Goal: Task Accomplishment & Management: Complete application form

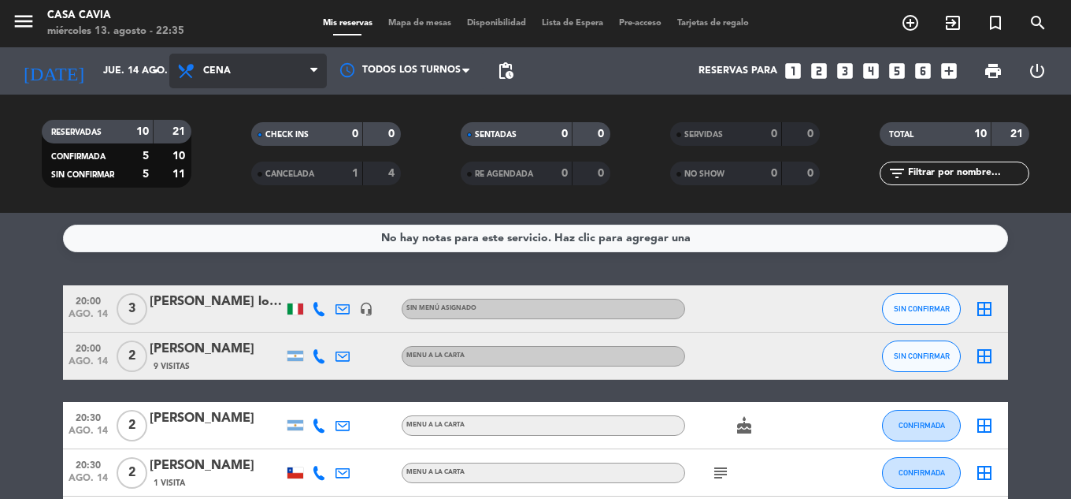
click at [269, 73] on span "Cena" at bounding box center [248, 71] width 158 height 35
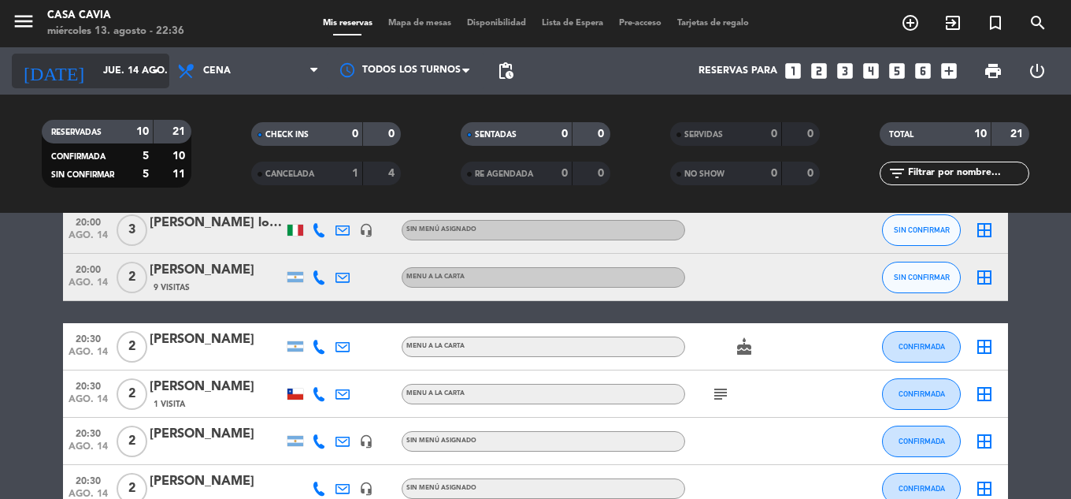
click at [113, 66] on input "jue. 14 ago." at bounding box center [161, 70] width 133 height 27
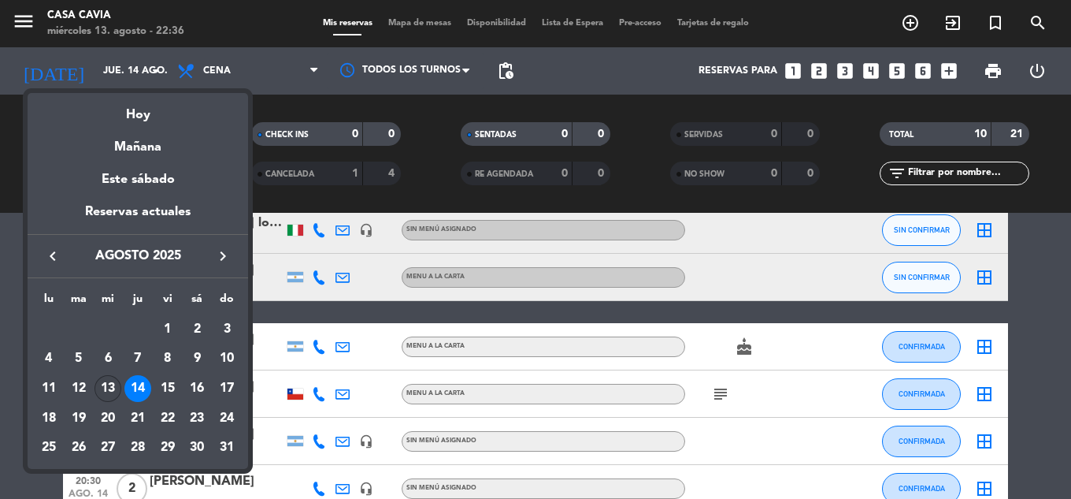
click at [111, 380] on div "13" at bounding box center [108, 388] width 27 height 27
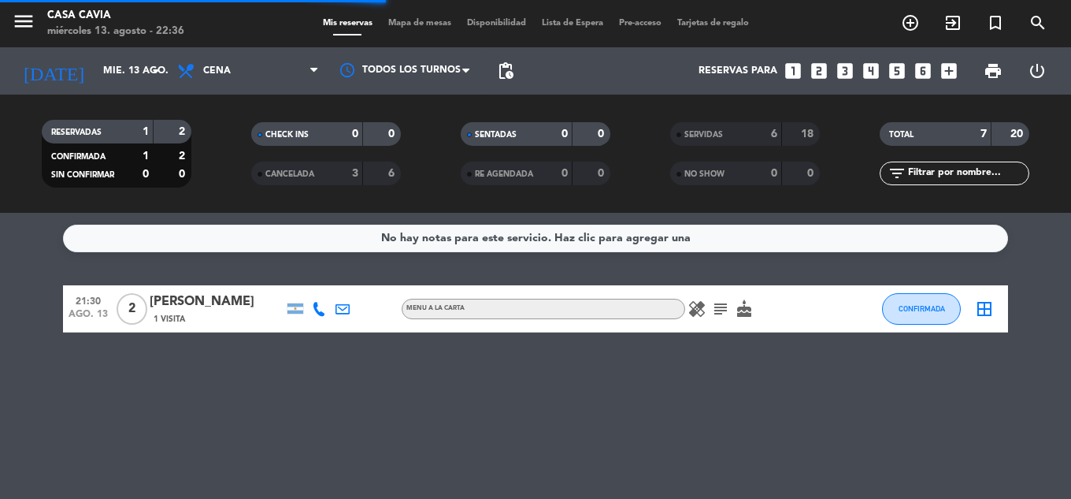
scroll to position [0, 0]
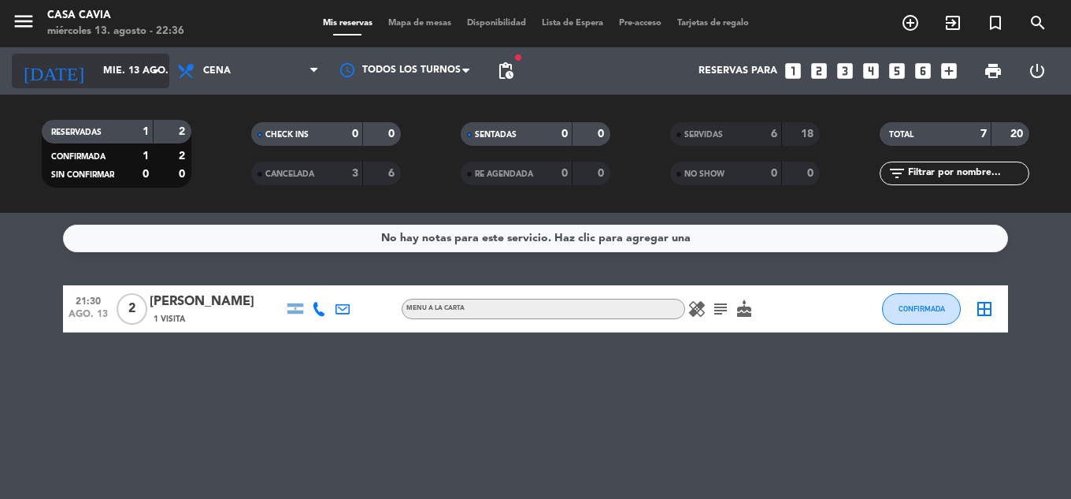
click at [132, 68] on input "mié. 13 ago." at bounding box center [161, 70] width 133 height 27
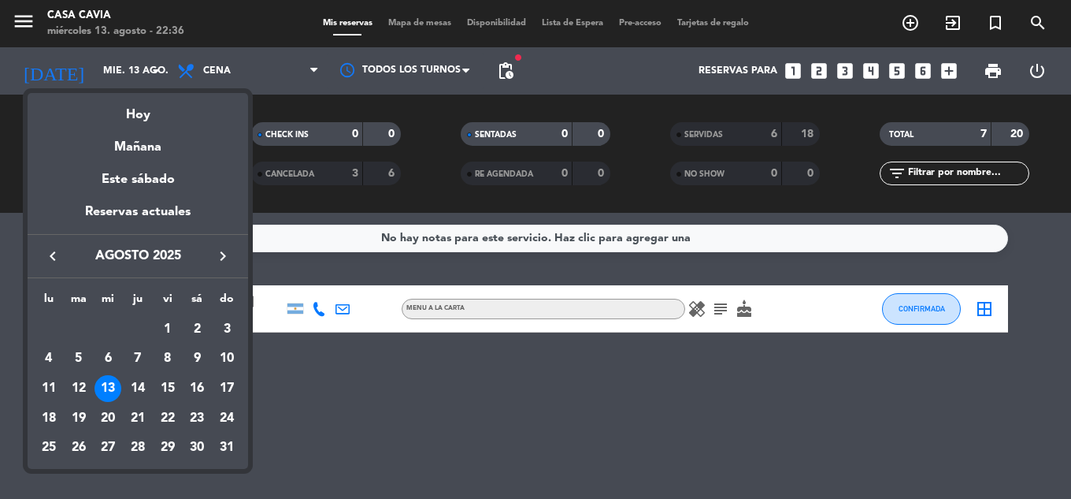
click at [915, 287] on div at bounding box center [535, 249] width 1071 height 499
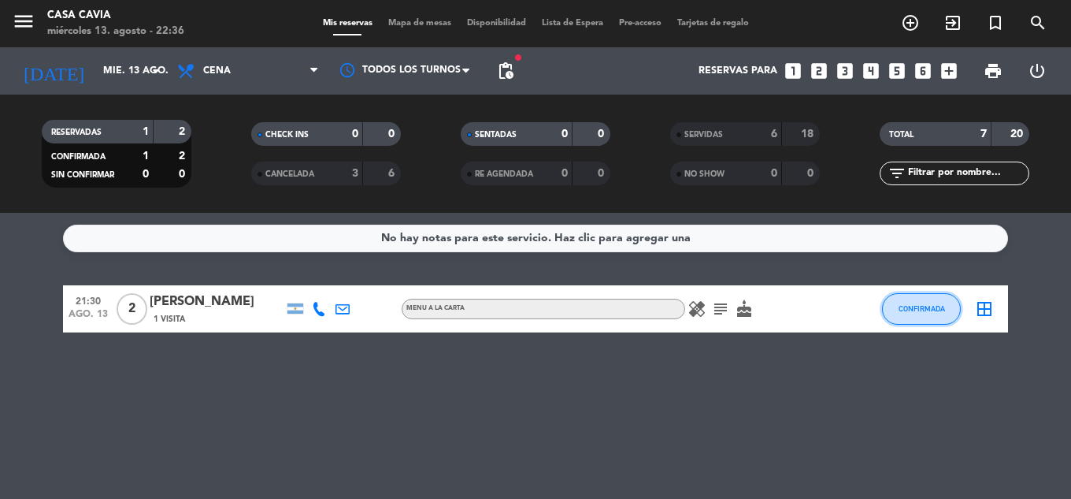
click at [920, 304] on span "CONFIRMADA" at bounding box center [922, 308] width 46 height 9
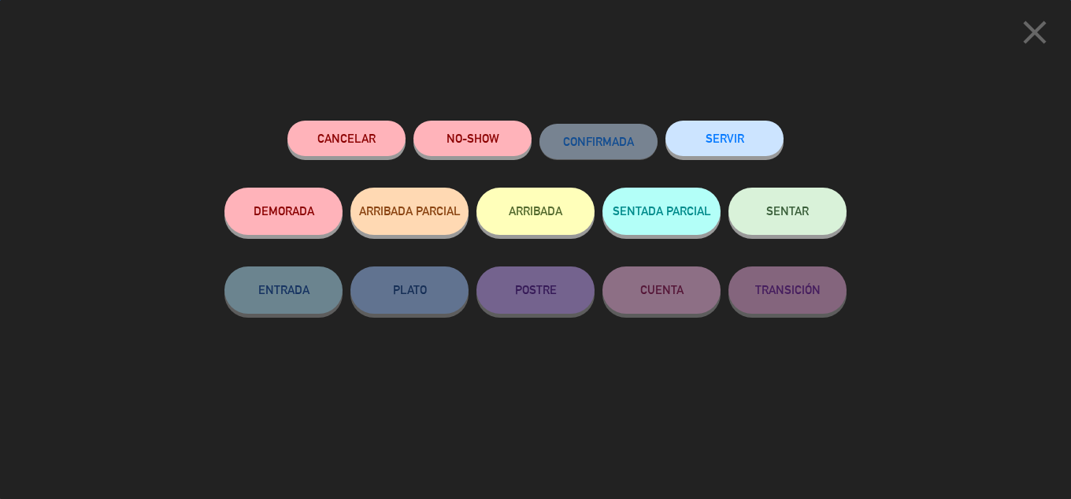
drag, startPoint x: 710, startPoint y: 149, endPoint x: 575, endPoint y: 133, distance: 136.4
click at [710, 149] on button "SERVIR" at bounding box center [725, 138] width 118 height 35
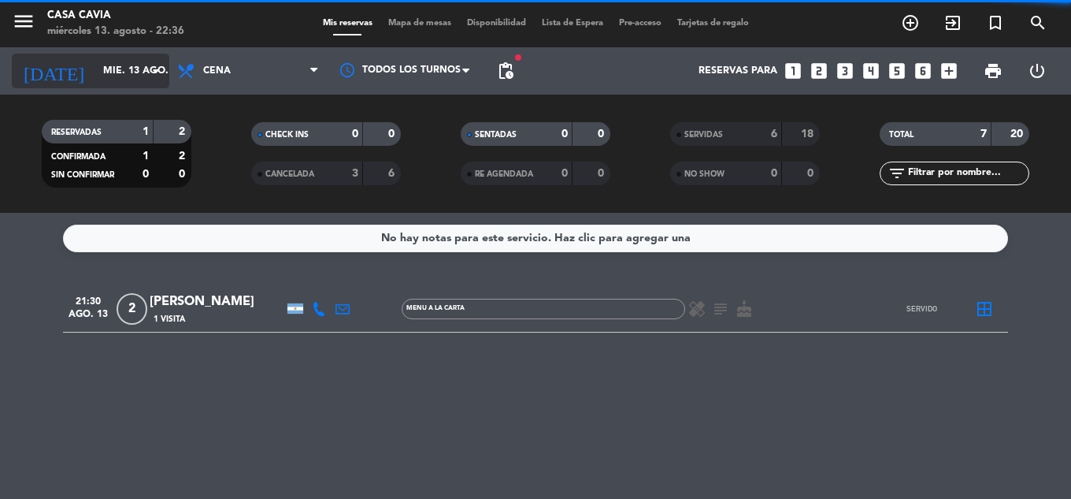
click at [155, 78] on icon "arrow_drop_down" at bounding box center [155, 70] width 19 height 19
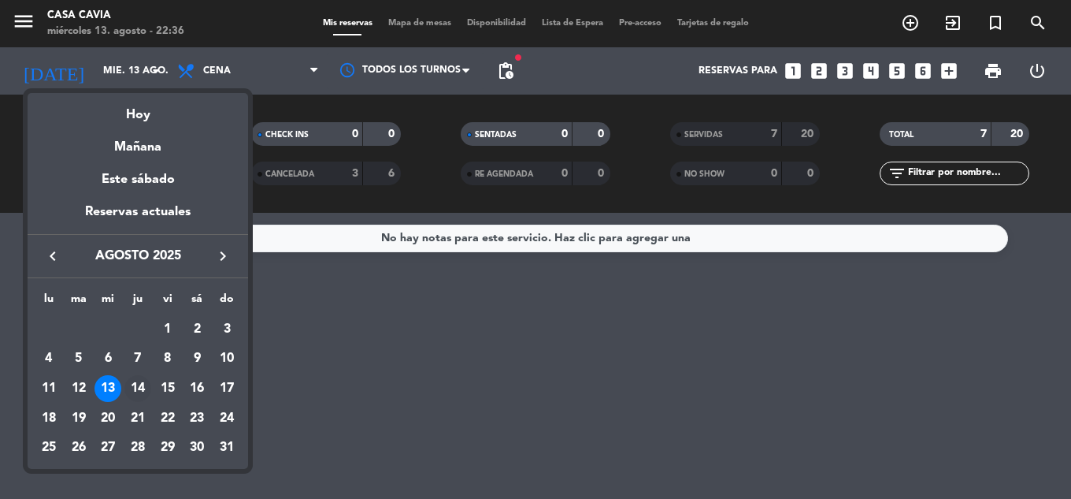
click at [140, 384] on div "14" at bounding box center [137, 388] width 27 height 27
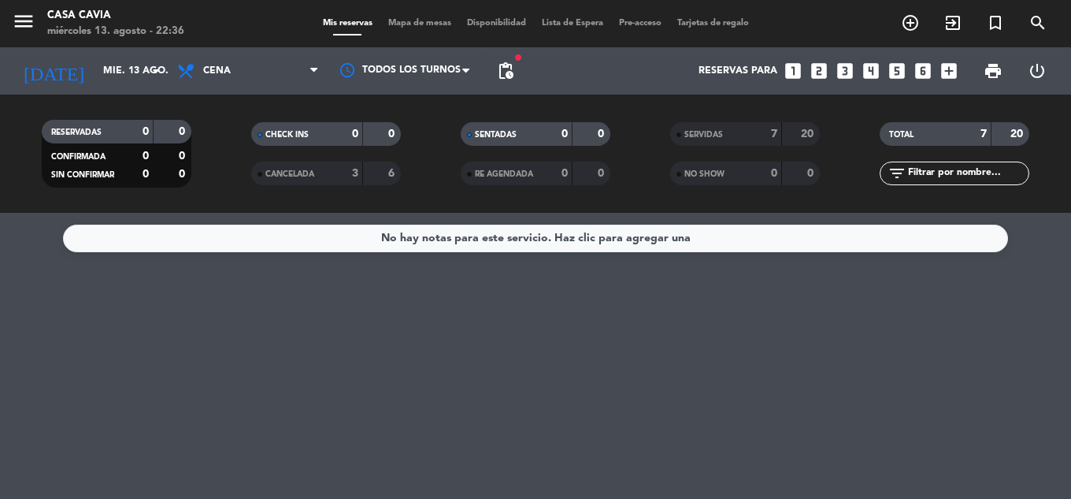
type input "jue. 14 ago."
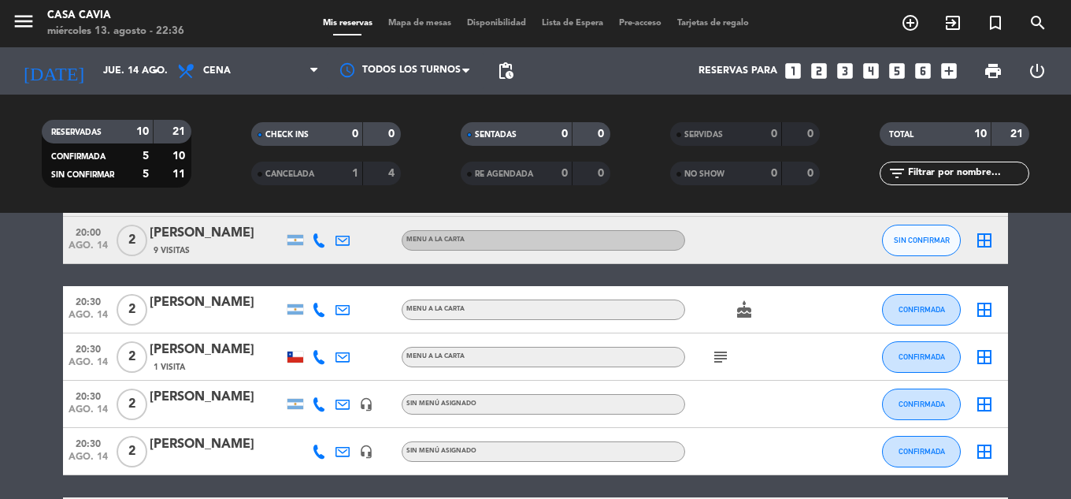
scroll to position [158, 0]
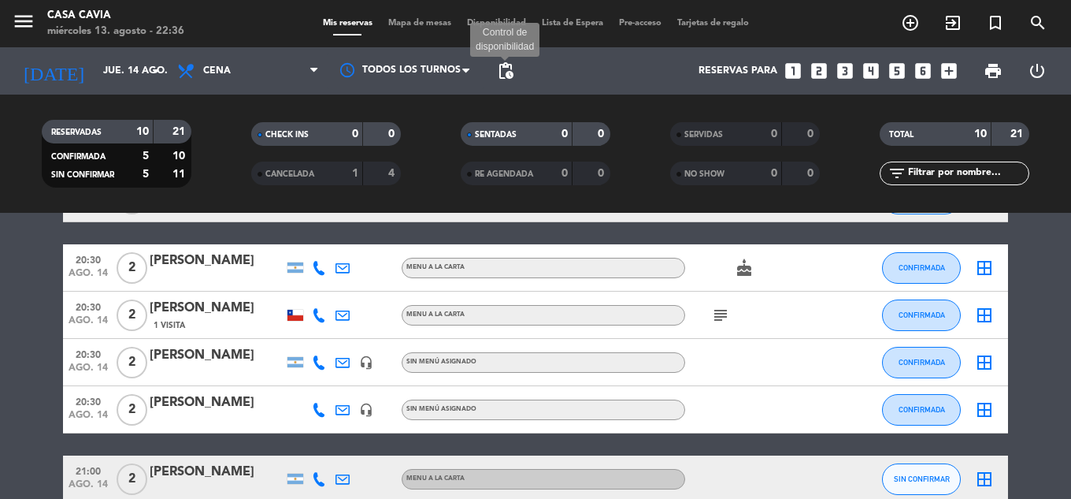
click at [511, 75] on span "pending_actions" at bounding box center [505, 70] width 19 height 19
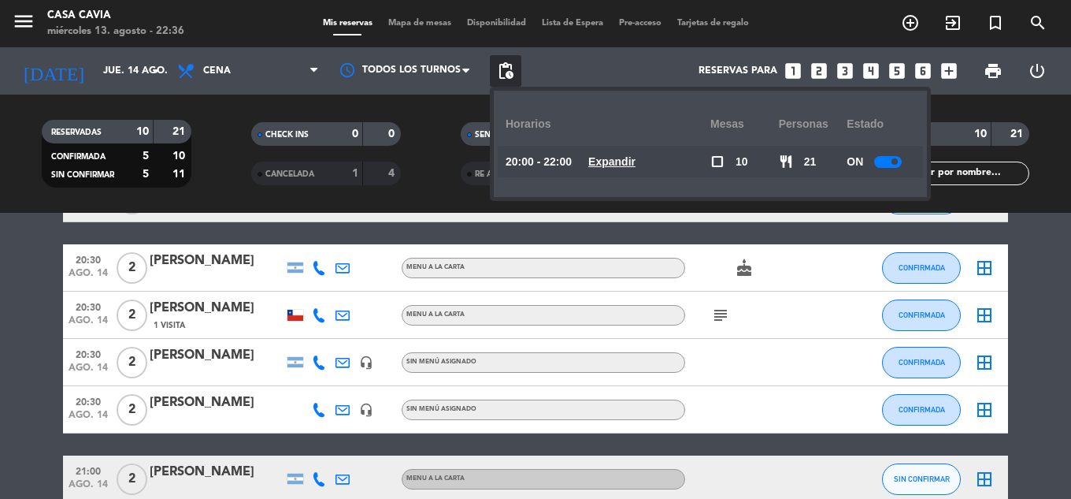
click at [626, 158] on u "Expandir" at bounding box center [611, 161] width 47 height 13
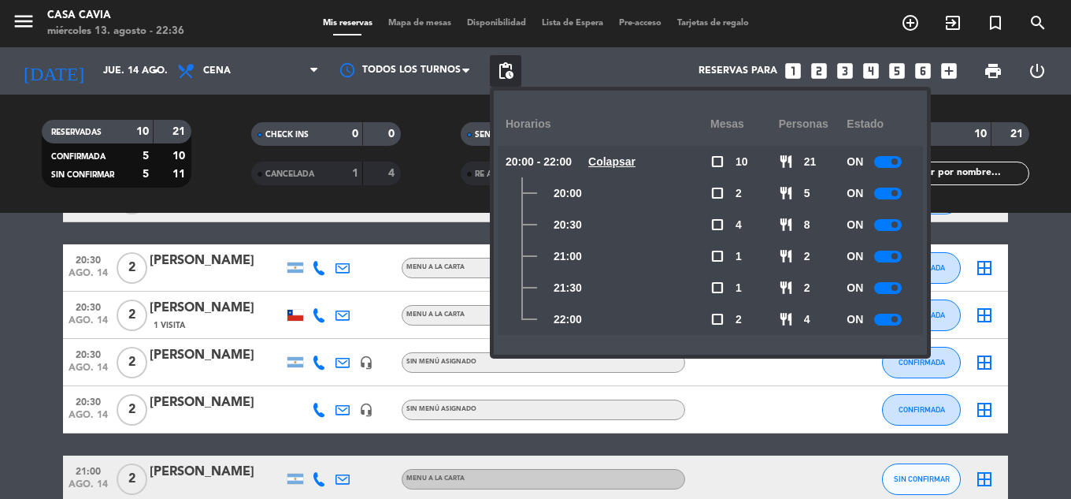
click at [889, 228] on div at bounding box center [888, 225] width 28 height 12
click at [285, 56] on span "Cena" at bounding box center [248, 71] width 158 height 35
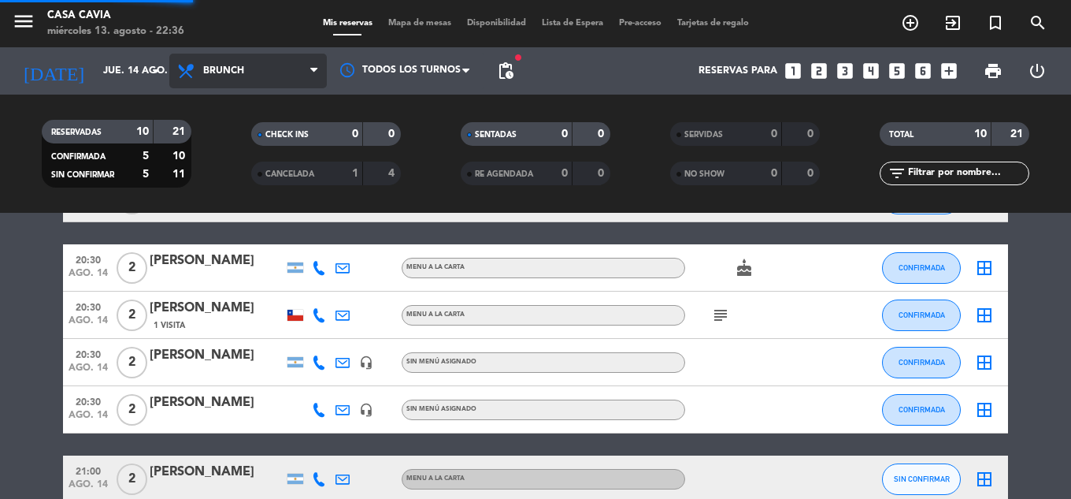
click at [250, 169] on div "menu Casa Cavia [DATE] 13. agosto - 22:36 Mis reservas Mapa de mesas Disponibil…" at bounding box center [535, 106] width 1071 height 213
click at [262, 75] on span "Brunch" at bounding box center [248, 71] width 158 height 35
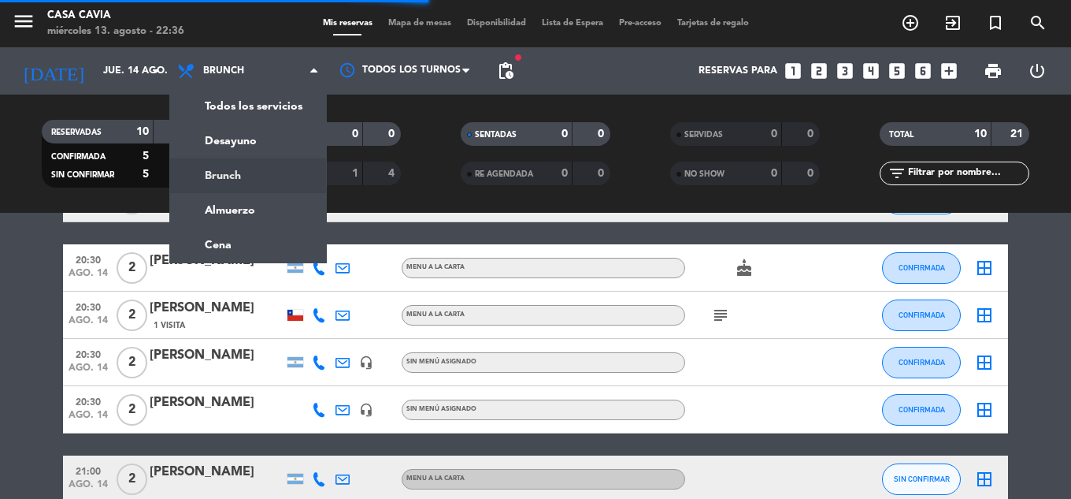
scroll to position [0, 0]
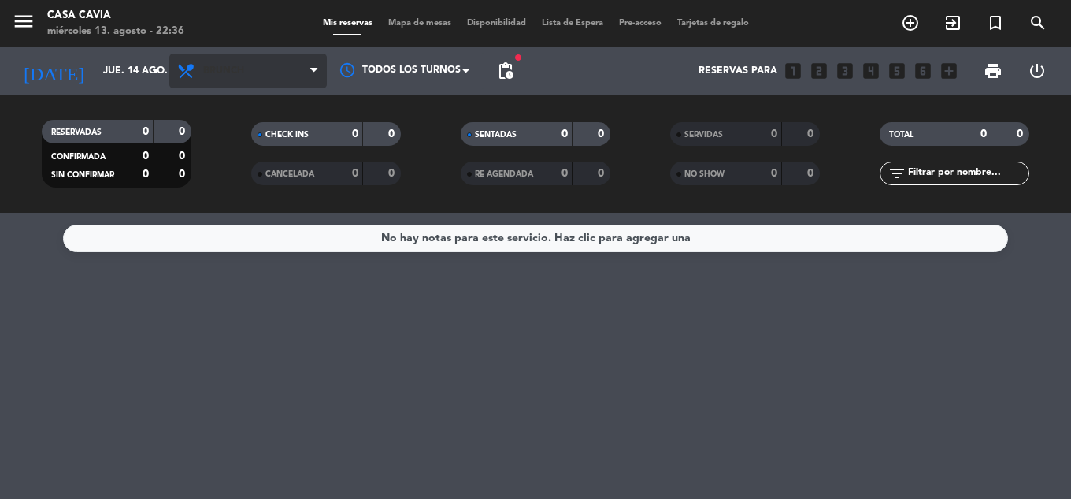
click at [256, 87] on span "Brunch" at bounding box center [248, 71] width 158 height 35
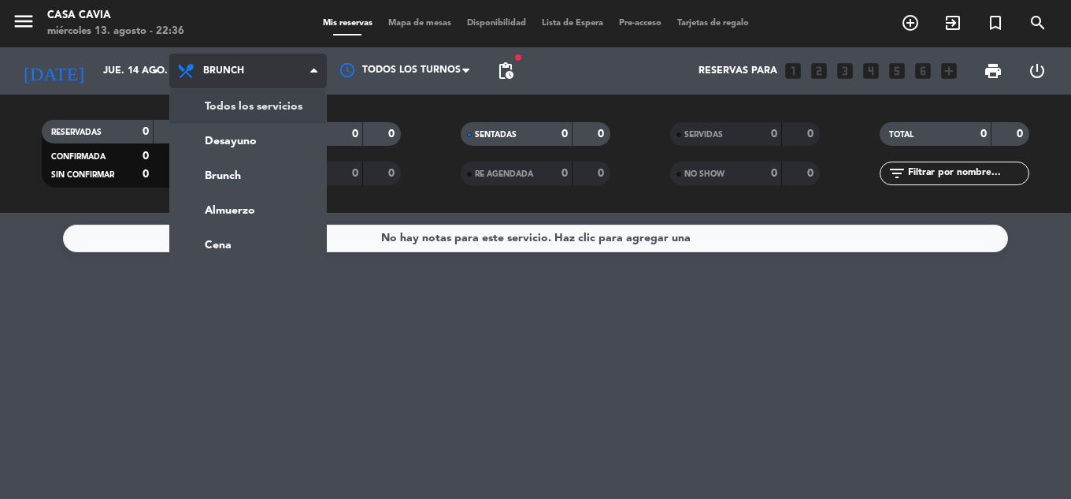
click at [254, 107] on div "menu Casa Cavia [DATE] 13. agosto - 22:36 Mis reservas Mapa de mesas Disponibil…" at bounding box center [535, 106] width 1071 height 213
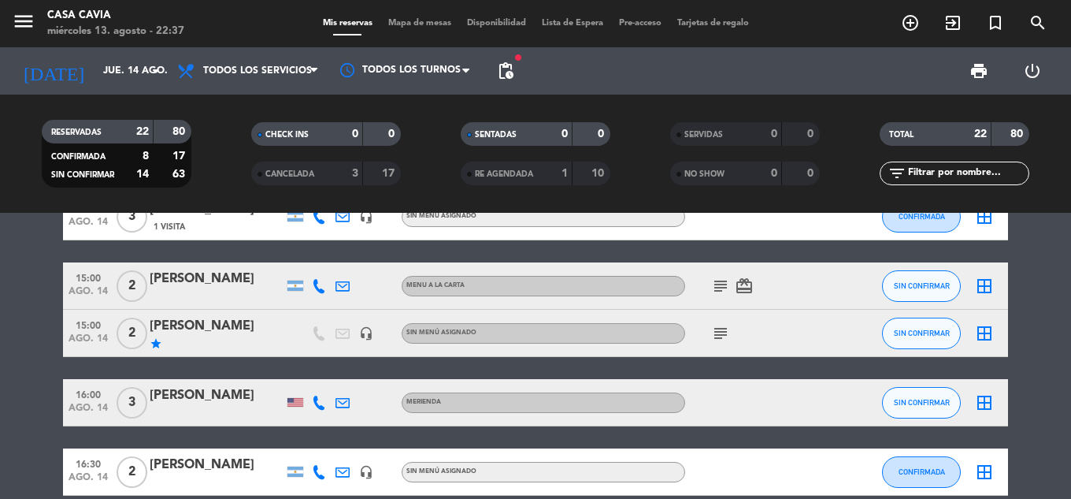
scroll to position [394, 0]
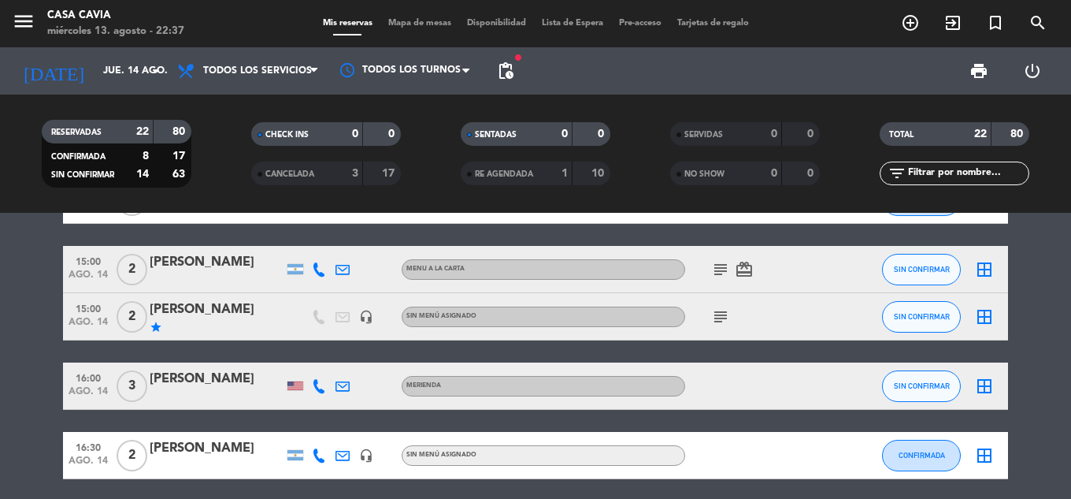
click at [723, 314] on icon "subject" at bounding box center [720, 316] width 19 height 19
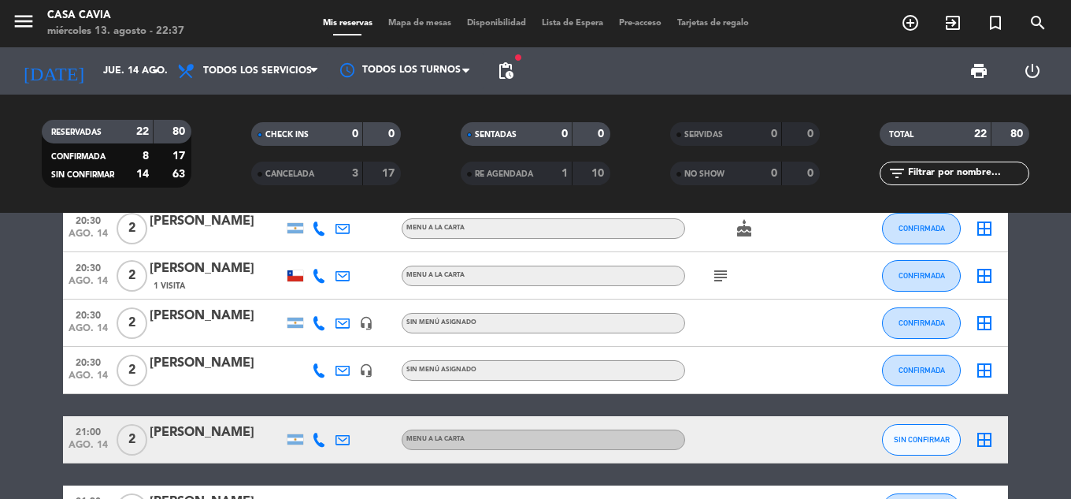
scroll to position [1024, 0]
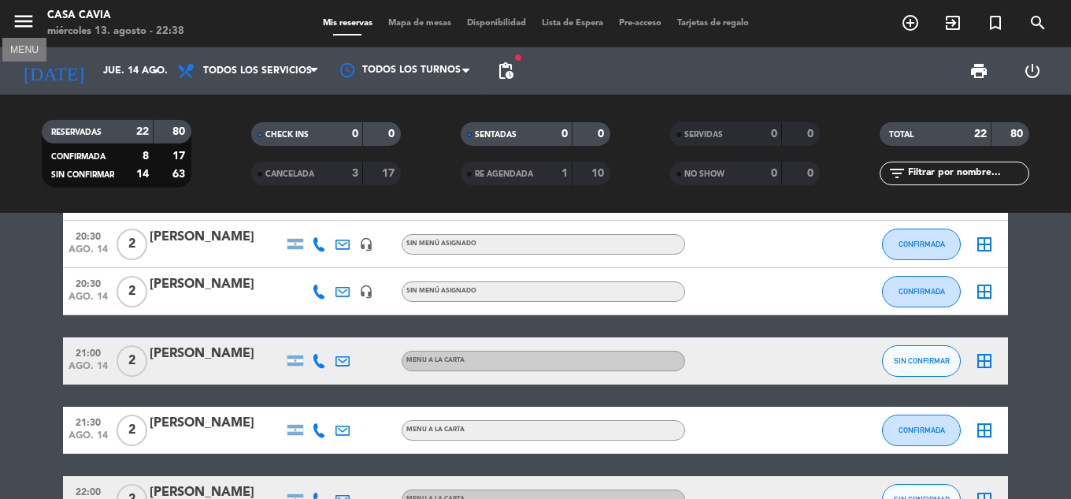
click at [23, 15] on icon "menu" at bounding box center [24, 21] width 24 height 24
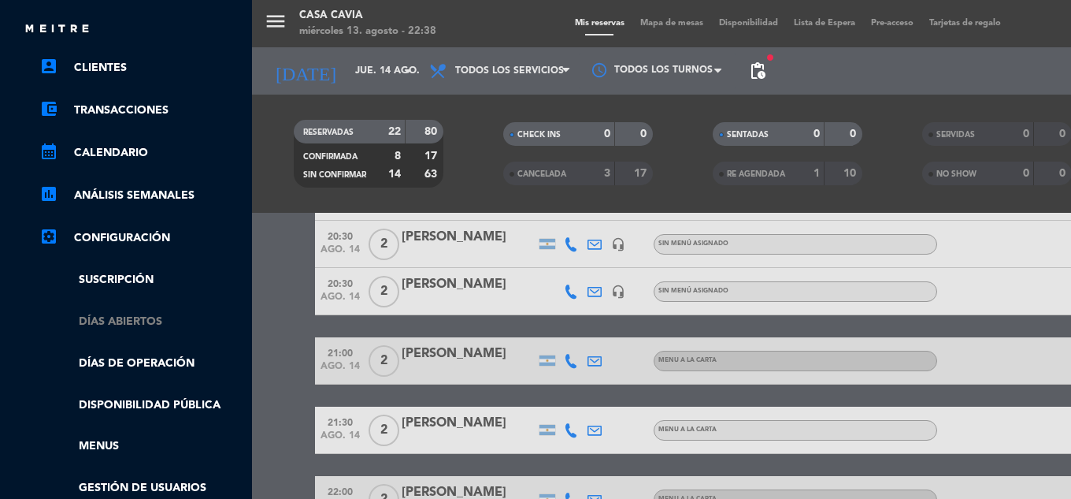
scroll to position [158, 0]
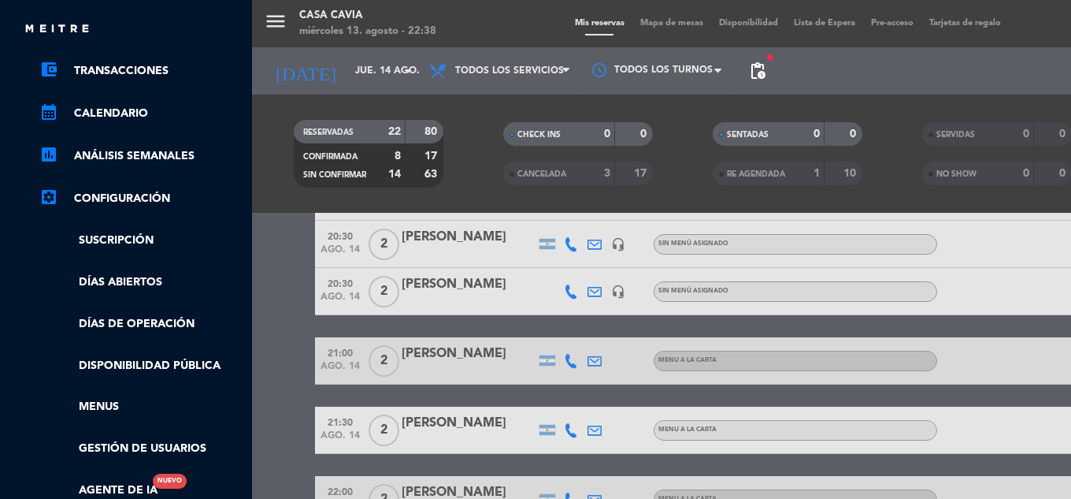
click at [135, 191] on link "settings_applications Configuración" at bounding box center [141, 198] width 205 height 19
click at [50, 198] on icon "settings_applications" at bounding box center [48, 196] width 19 height 19
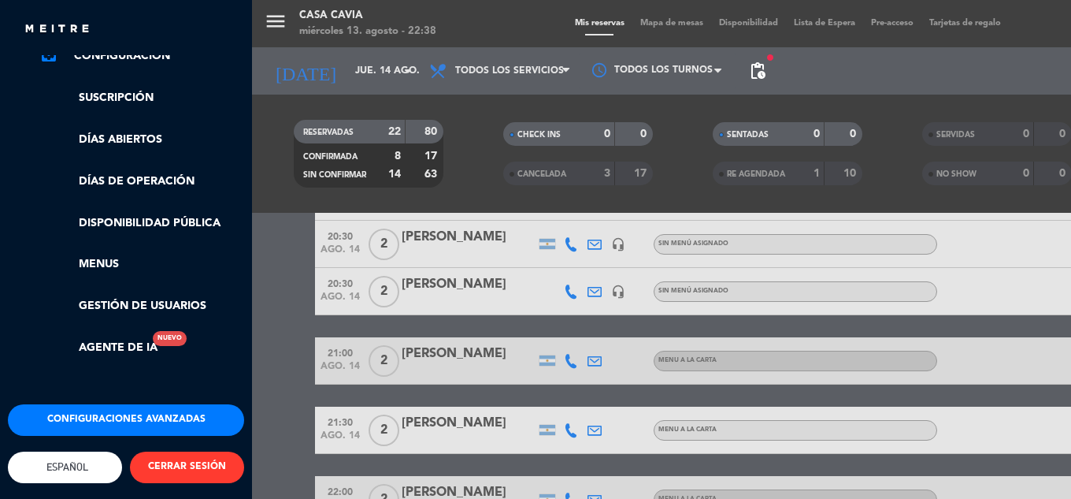
scroll to position [312, 0]
click at [175, 297] on link "Gestión de usuarios" at bounding box center [141, 306] width 205 height 18
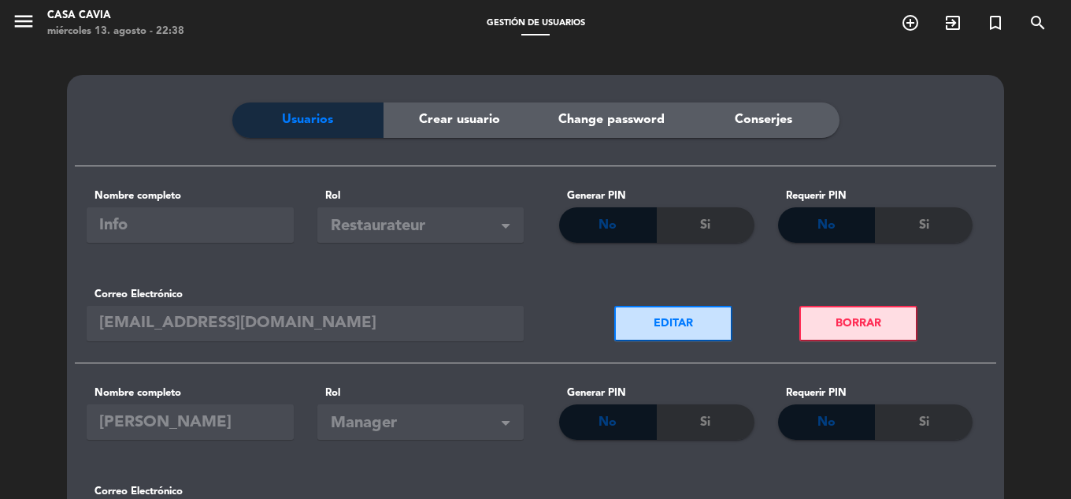
click at [606, 120] on span "Change password" at bounding box center [611, 119] width 106 height 20
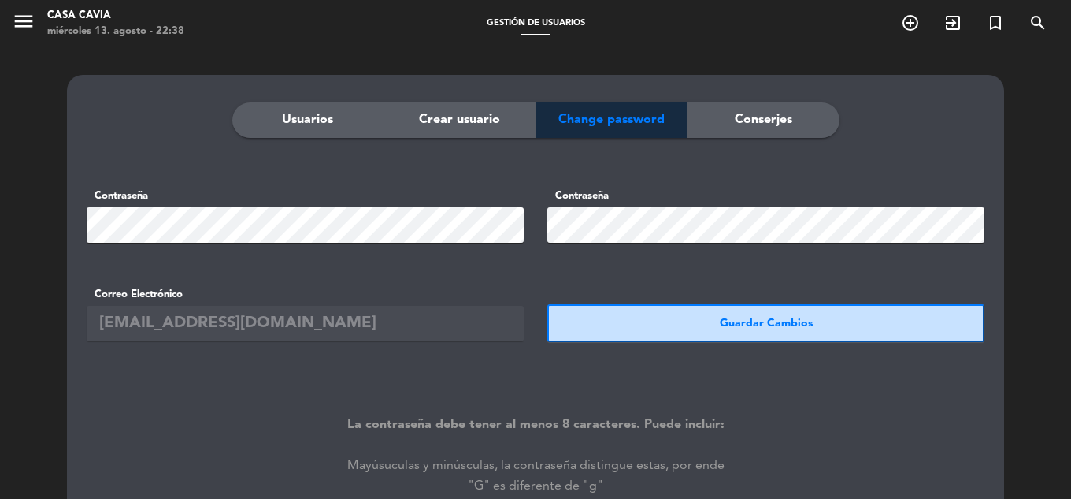
click at [756, 109] on div "Conserjes" at bounding box center [764, 119] width 152 height 35
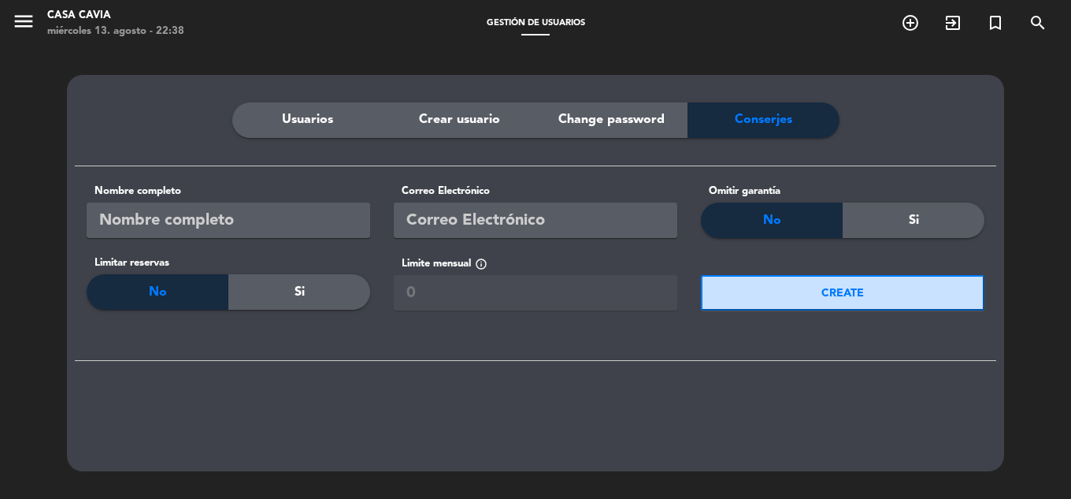
click at [446, 115] on span "Crear usuario" at bounding box center [459, 119] width 81 height 20
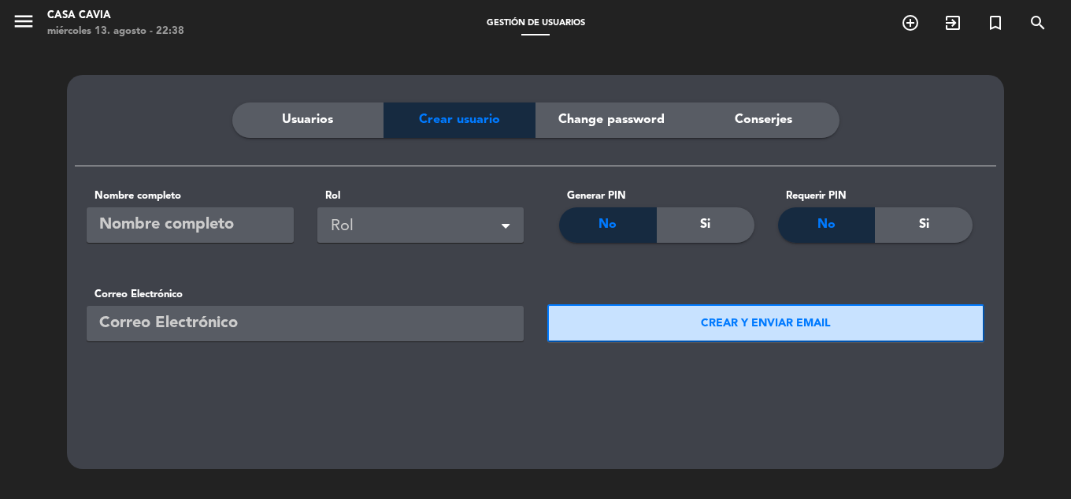
click at [227, 228] on input "text" at bounding box center [190, 224] width 207 height 35
click at [226, 226] on input "text" at bounding box center [190, 224] width 207 height 35
type input "d"
type input "[PERSON_NAME]"
drag, startPoint x: 377, startPoint y: 250, endPoint x: 396, endPoint y: 239, distance: 21.9
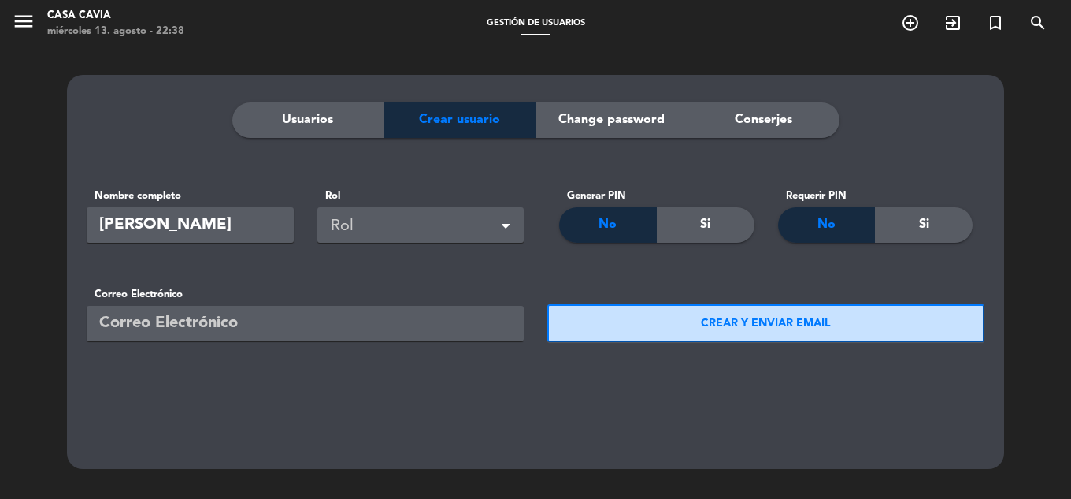
click at [384, 247] on div "Nombre completo [PERSON_NAME]" at bounding box center [305, 215] width 461 height 98
click at [399, 235] on div "Rol" at bounding box center [424, 226] width 186 height 26
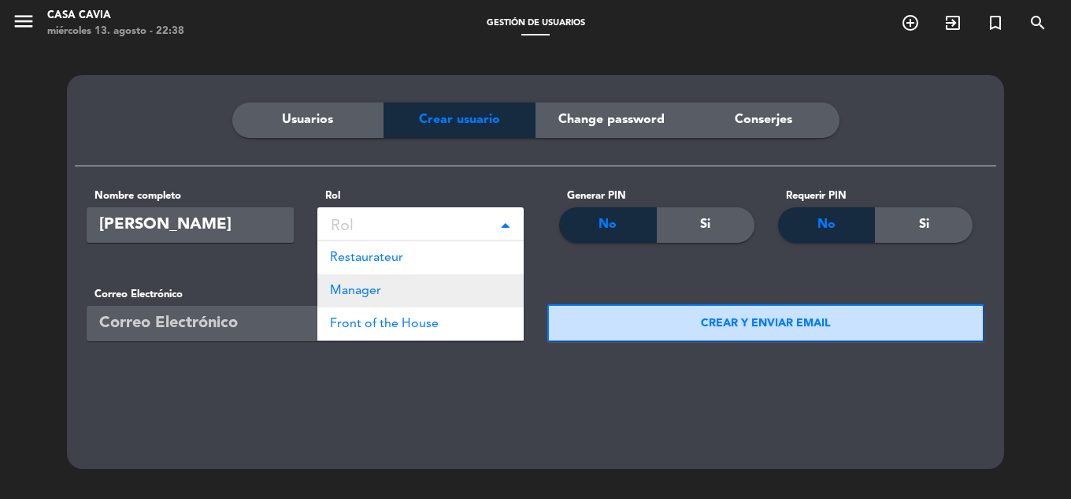
scroll to position [47, 0]
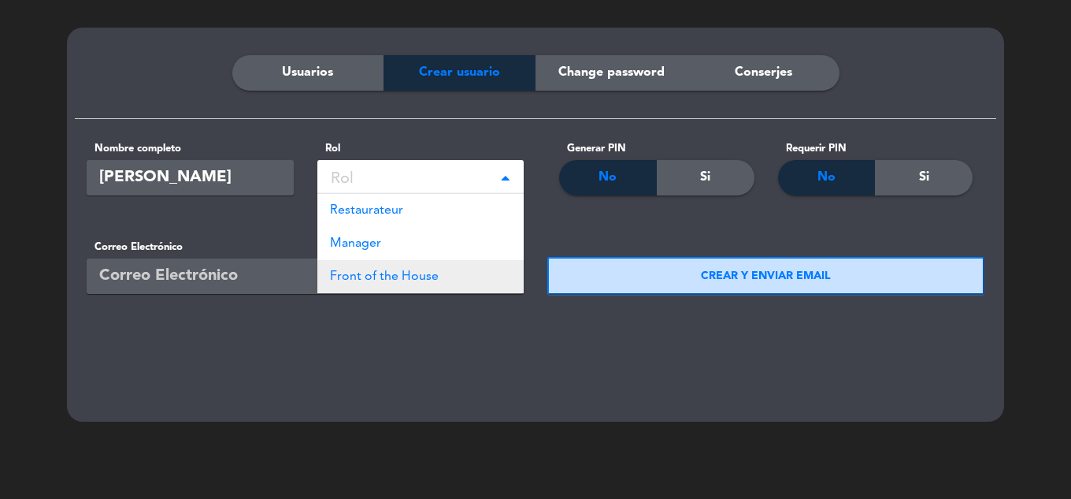
click at [410, 279] on span "Front of the House" at bounding box center [384, 276] width 109 height 13
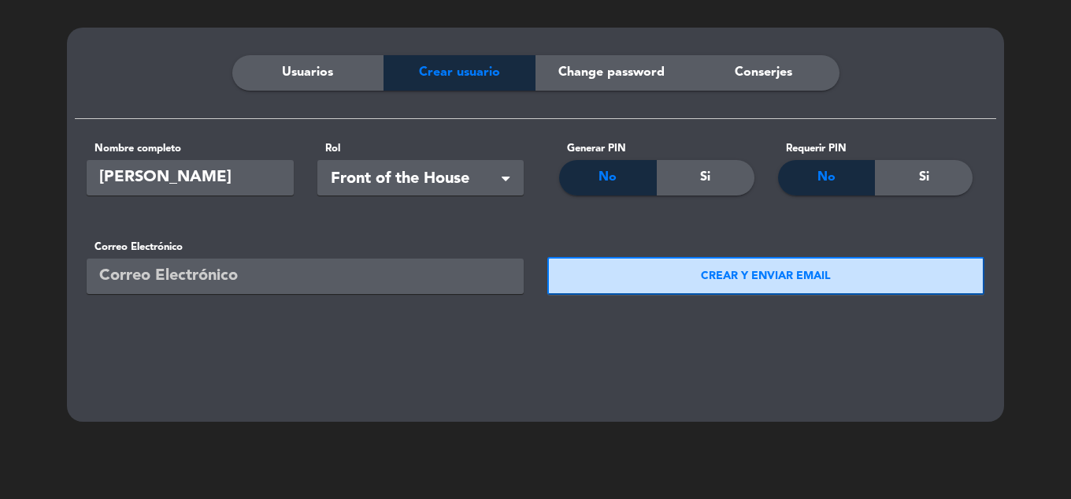
click at [610, 171] on span "No" at bounding box center [608, 177] width 18 height 20
click at [845, 181] on div "No" at bounding box center [827, 177] width 98 height 35
click at [195, 280] on input "email" at bounding box center [305, 275] width 437 height 35
type input "[EMAIL_ADDRESS][DOMAIN_NAME]"
click at [637, 275] on button "CREAR Y ENVIAR EMAIL" at bounding box center [765, 276] width 437 height 38
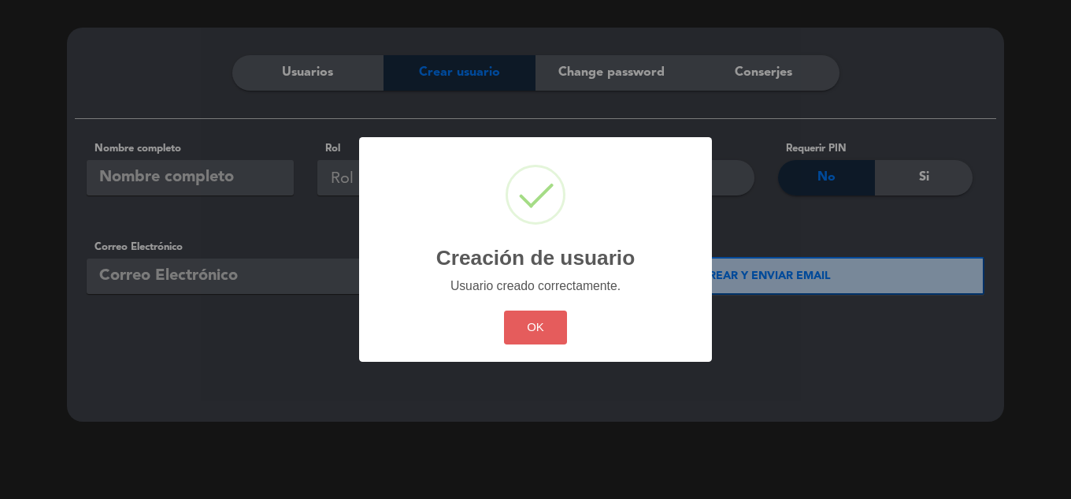
click at [513, 337] on button "OK" at bounding box center [536, 327] width 64 height 34
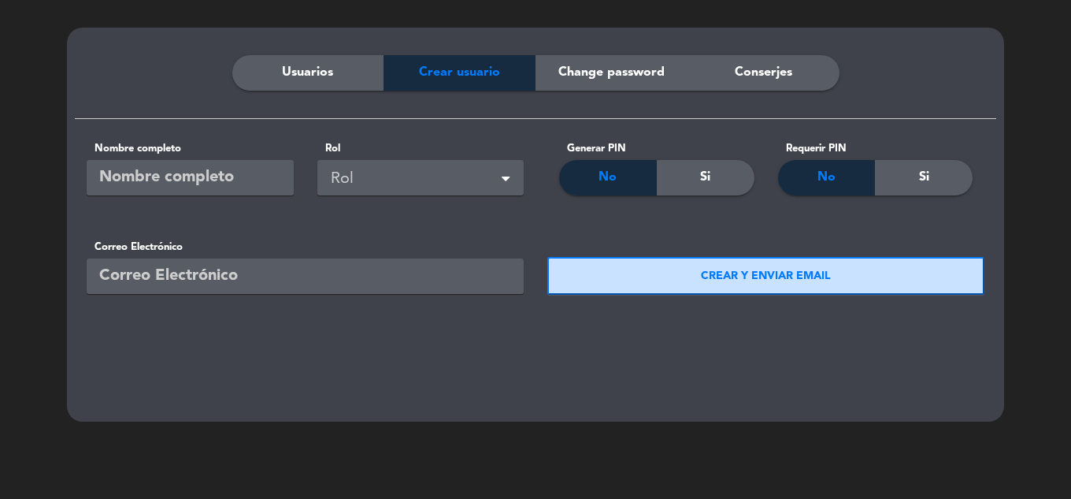
click at [207, 175] on input "text" at bounding box center [190, 177] width 207 height 35
type input "D"
click at [202, 184] on input "Campo requerido" at bounding box center [190, 177] width 207 height 35
type input "[PERSON_NAME]"
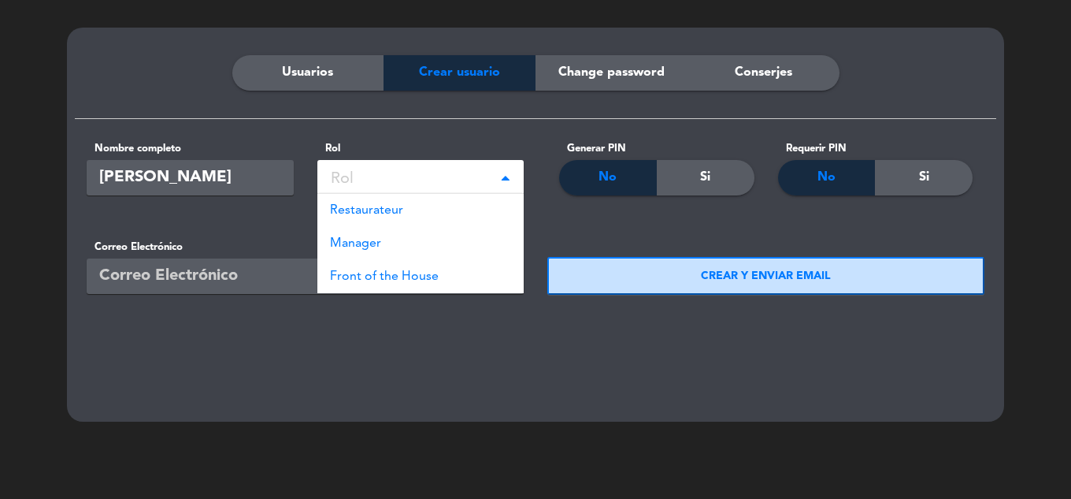
click at [447, 171] on div "Rol" at bounding box center [424, 179] width 186 height 26
click at [370, 281] on span "Front of the House" at bounding box center [384, 276] width 109 height 13
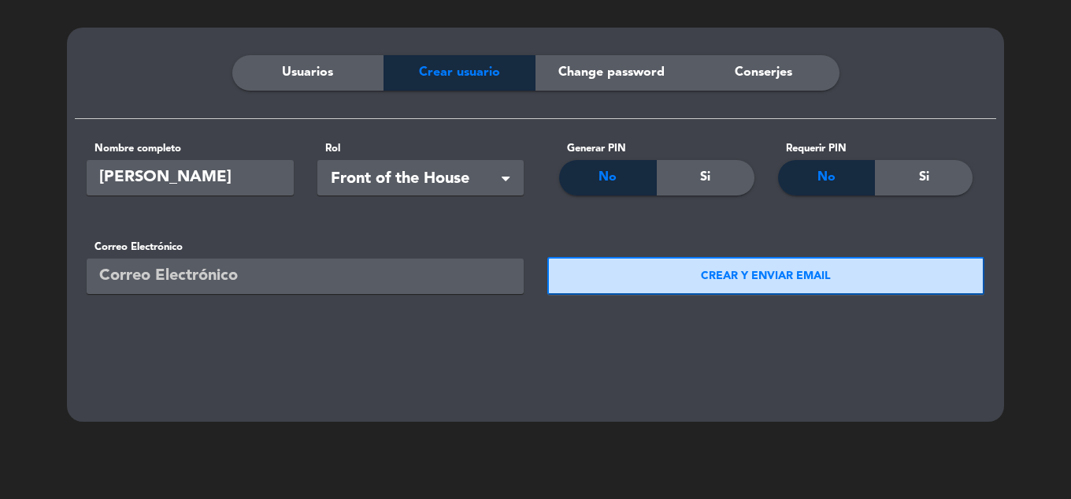
click at [416, 269] on input "email" at bounding box center [305, 275] width 437 height 35
type input "[EMAIL_ADDRESS][DOMAIN_NAME]"
click at [677, 283] on button "CREAR Y ENVIAR EMAIL" at bounding box center [765, 276] width 437 height 38
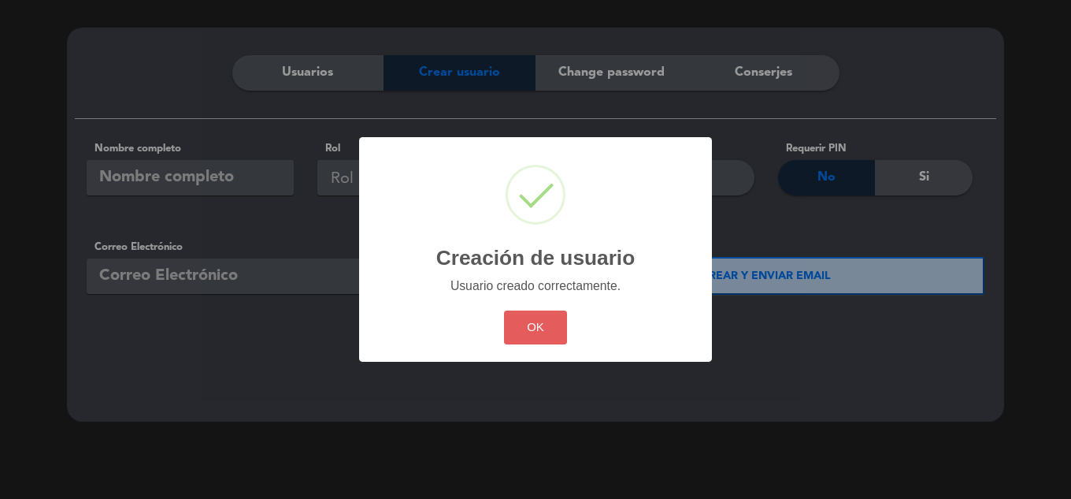
click at [525, 327] on button "OK" at bounding box center [536, 327] width 64 height 34
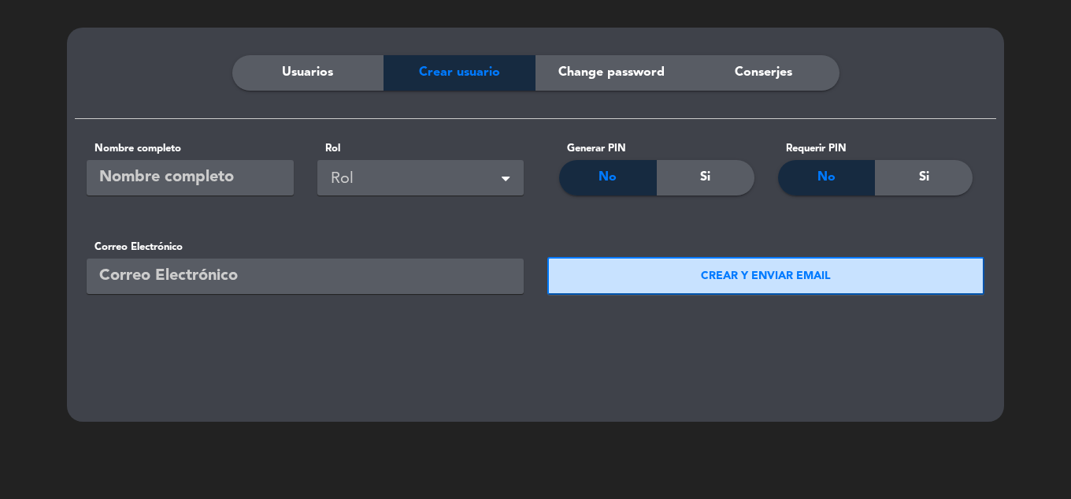
click at [791, 70] on span "Conserjes" at bounding box center [763, 72] width 57 height 20
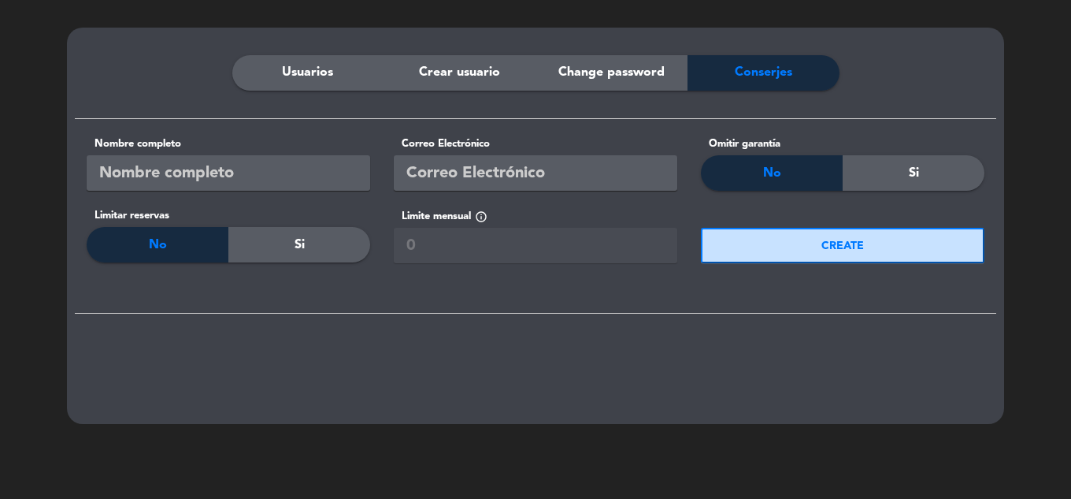
click at [313, 61] on div "Usuarios" at bounding box center [308, 72] width 152 height 35
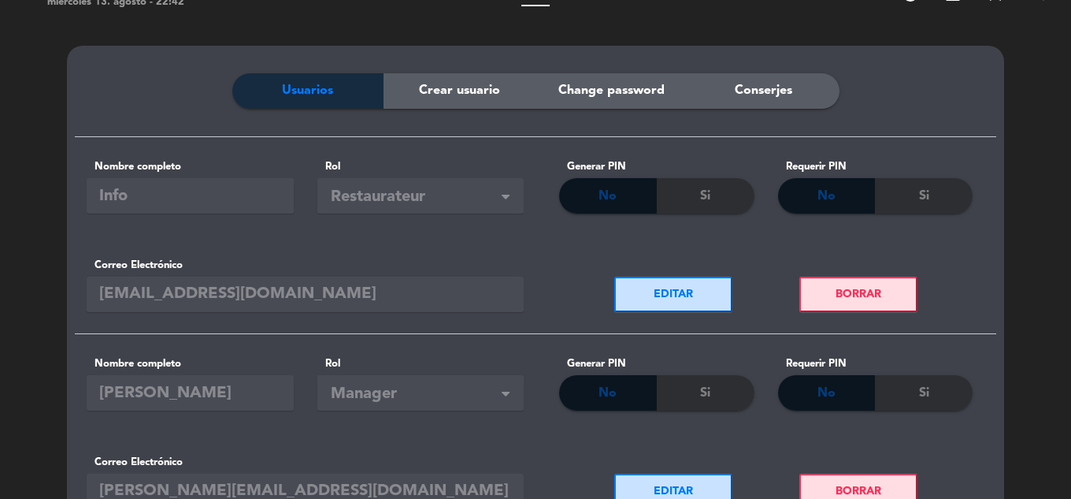
scroll to position [20, 0]
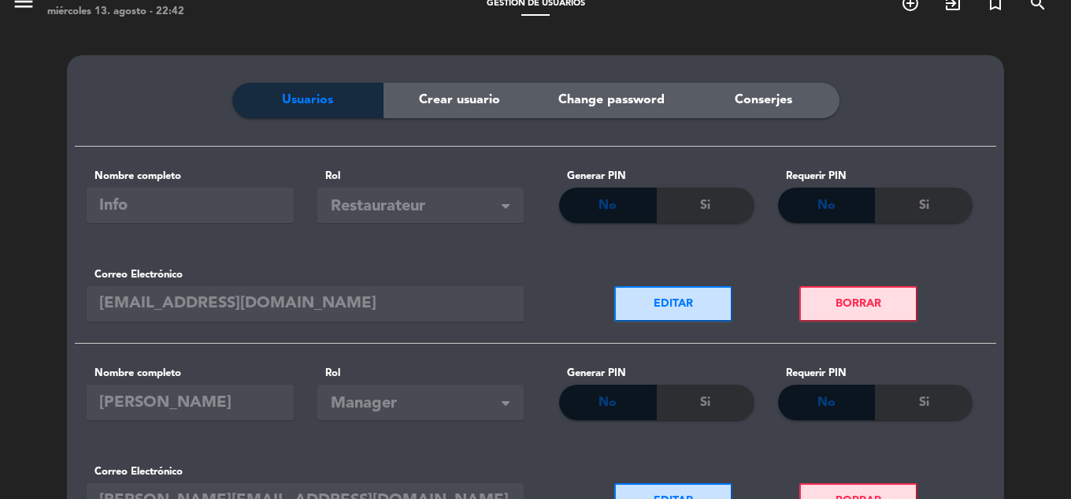
click at [494, 206] on span "Restaurateur" at bounding box center [424, 207] width 186 height 26
click at [508, 210] on span at bounding box center [506, 207] width 8 height 11
click at [510, 206] on span at bounding box center [506, 207] width 8 height 11
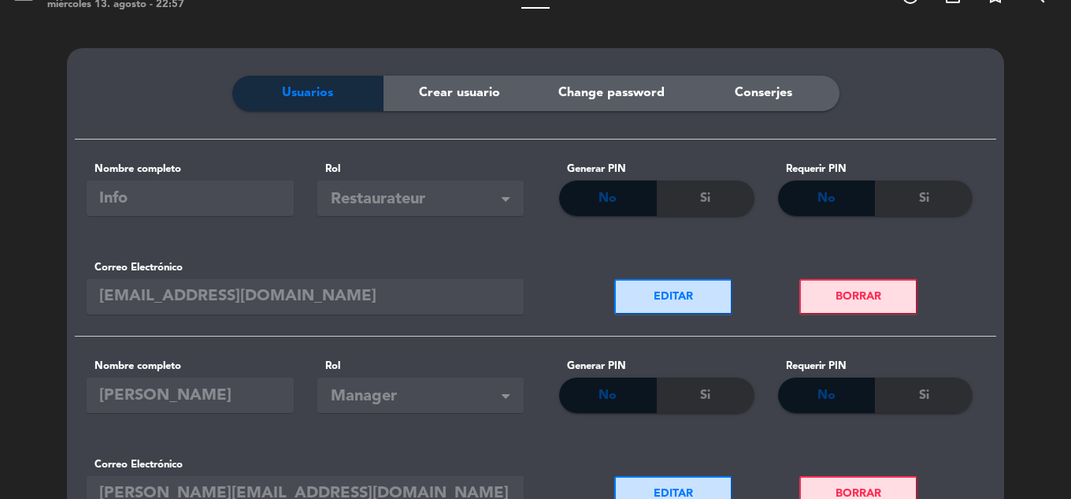
scroll to position [0, 0]
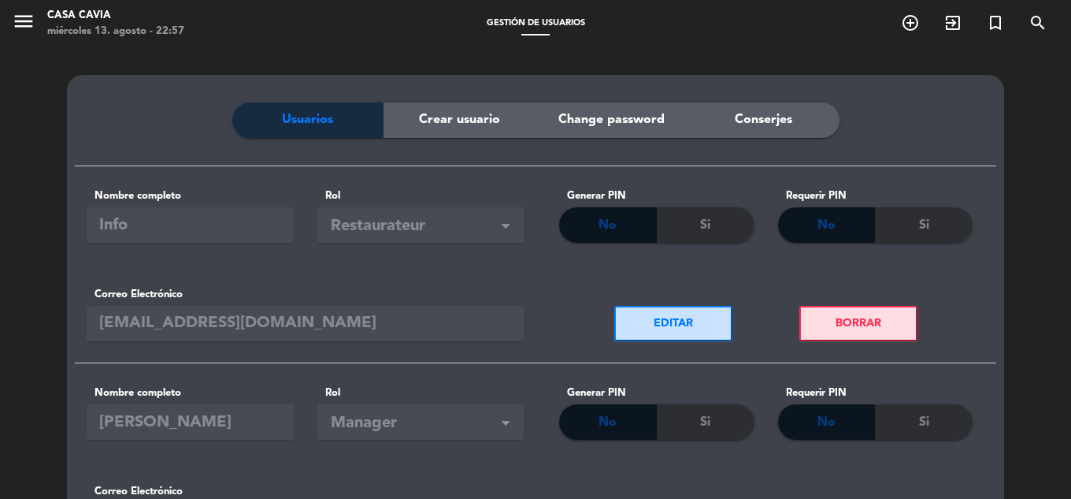
click at [753, 121] on span "Conserjes" at bounding box center [763, 119] width 57 height 20
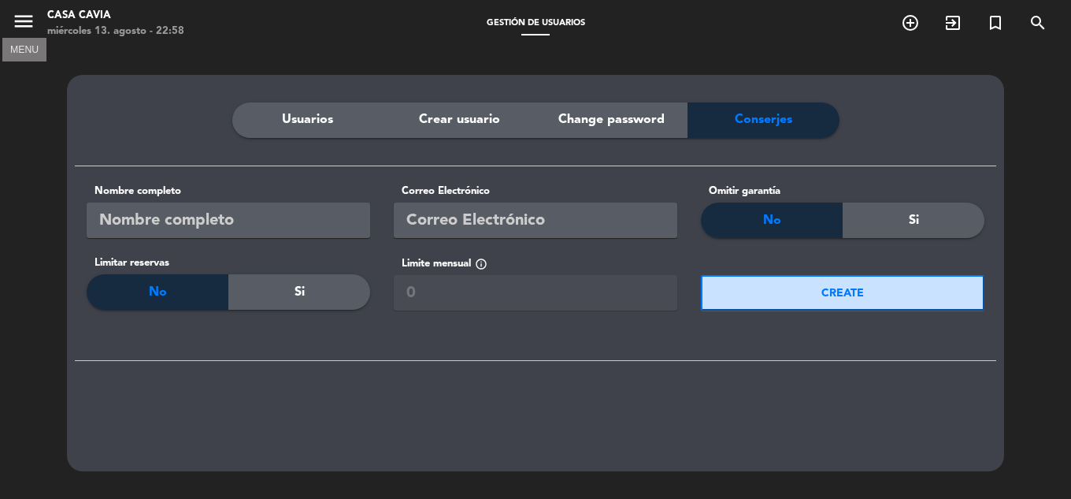
click at [32, 17] on icon "menu" at bounding box center [24, 21] width 24 height 24
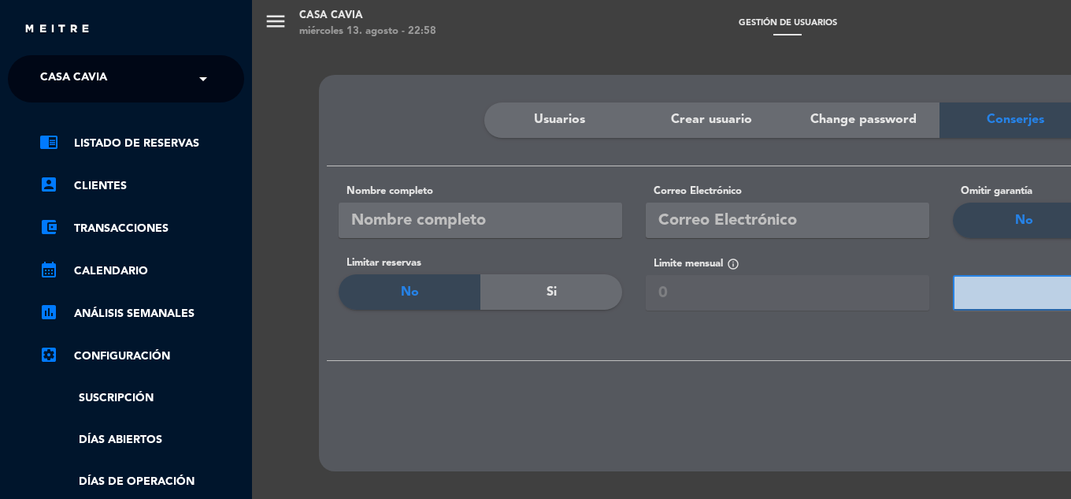
click at [199, 95] on span at bounding box center [207, 78] width 27 height 33
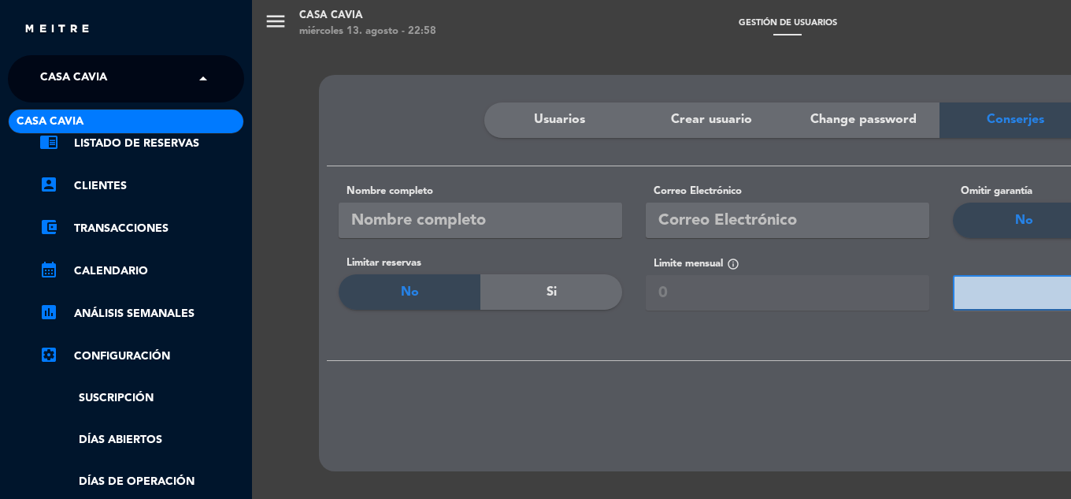
scroll to position [79, 0]
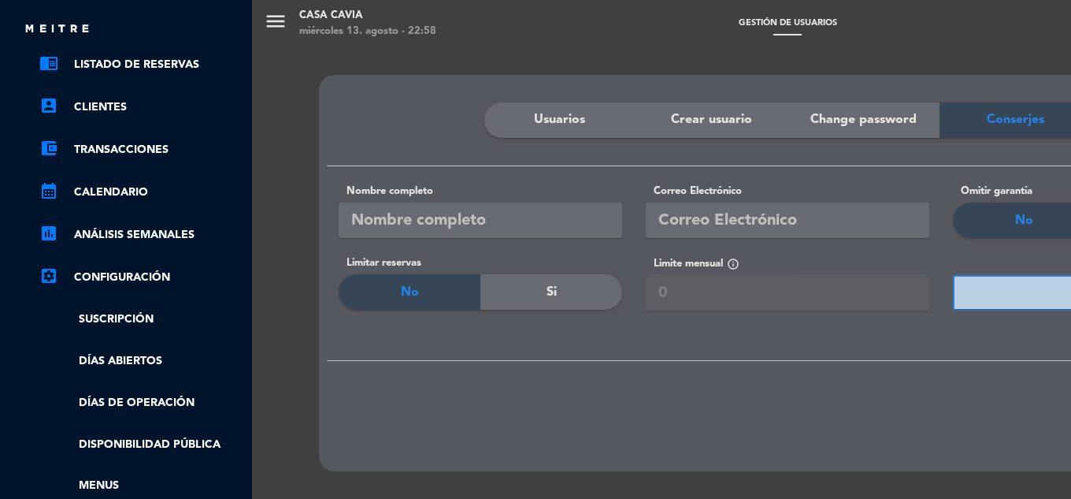
click at [175, 271] on link "settings_applications Configuración" at bounding box center [141, 277] width 205 height 19
click at [137, 269] on link "settings_applications Configuración" at bounding box center [141, 277] width 205 height 19
click at [53, 274] on icon "settings_applications" at bounding box center [48, 275] width 19 height 19
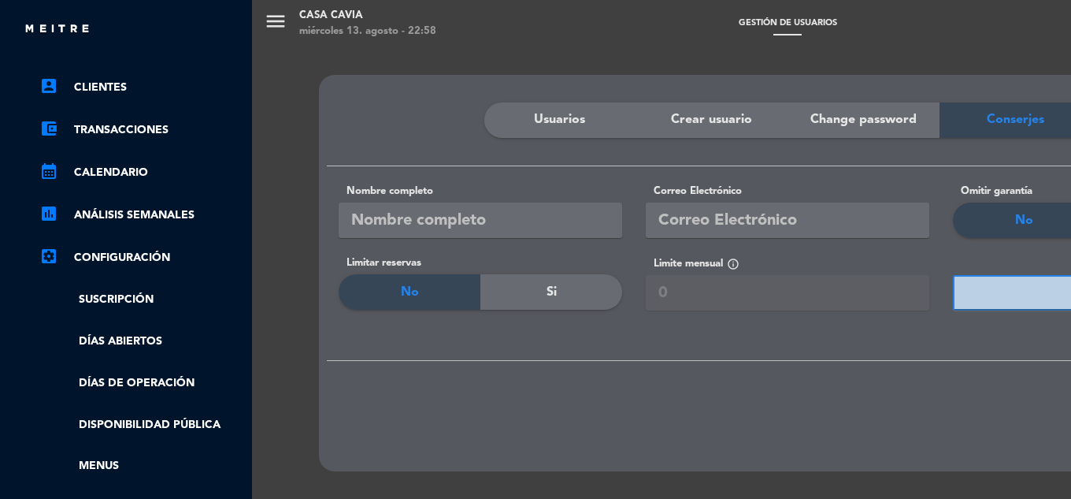
scroll to position [0, 0]
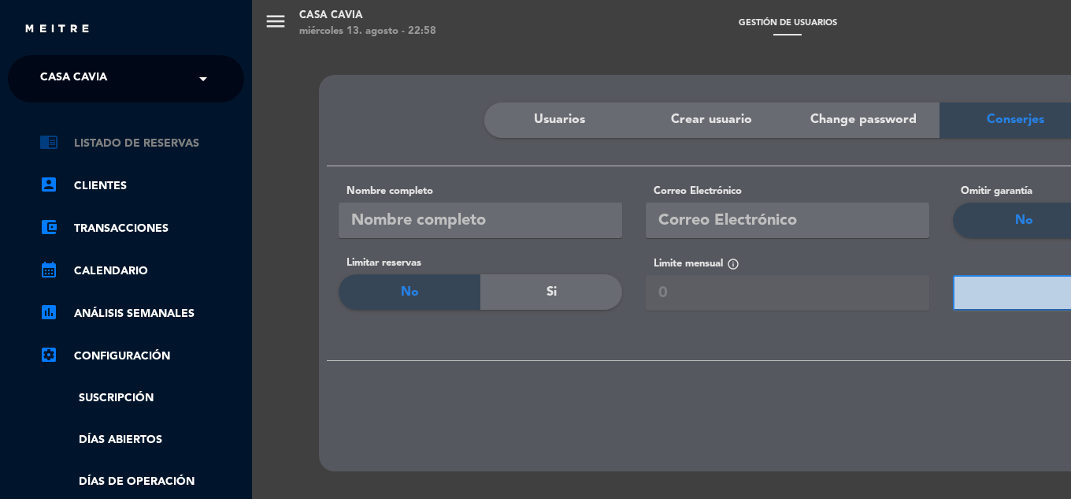
click at [162, 146] on link "chrome_reader_mode Listado de Reservas" at bounding box center [141, 143] width 205 height 19
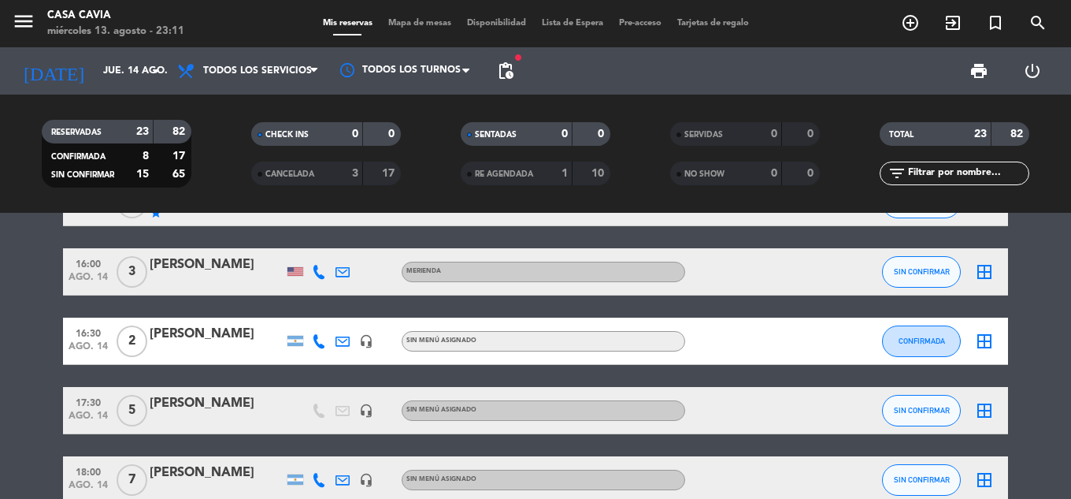
scroll to position [630, 0]
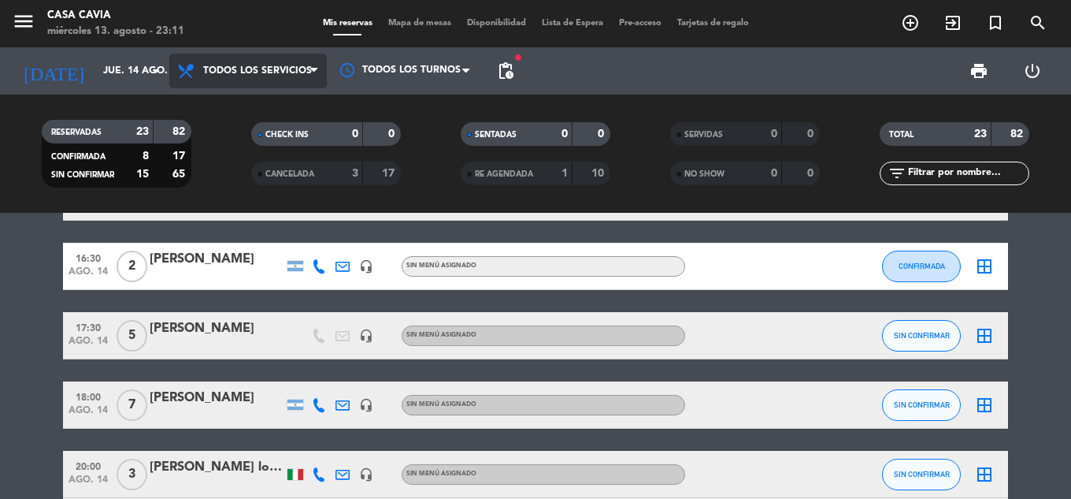
click at [289, 74] on span "Todos los servicios" at bounding box center [257, 70] width 109 height 11
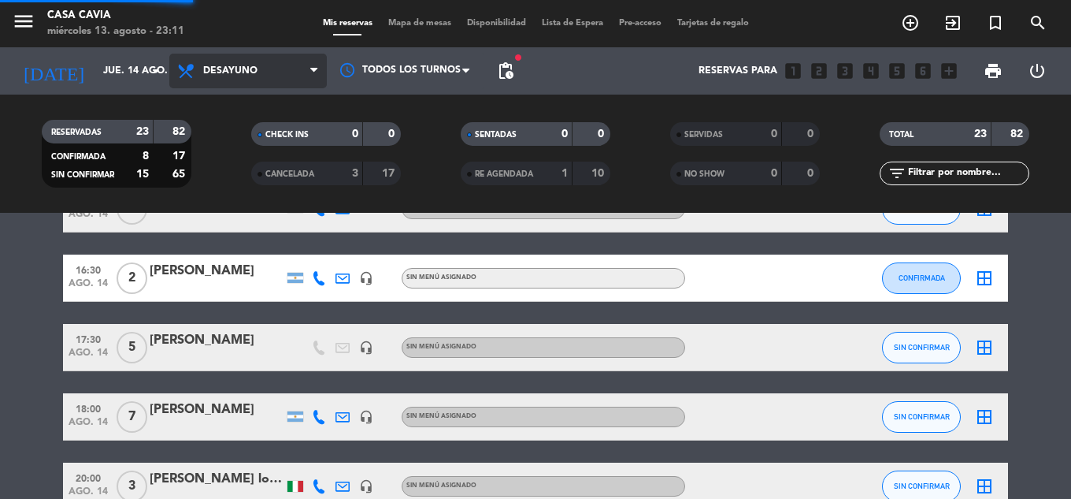
click at [255, 139] on div "menu Casa Cavia [DATE] 13. agosto - 23:11 Mis reservas Mapa de mesas Disponibil…" at bounding box center [535, 106] width 1071 height 213
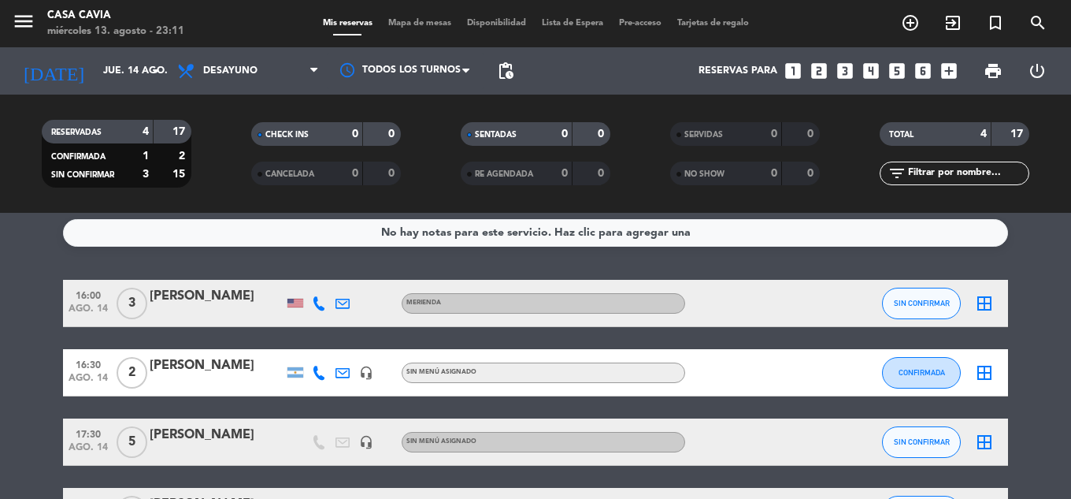
scroll to position [0, 0]
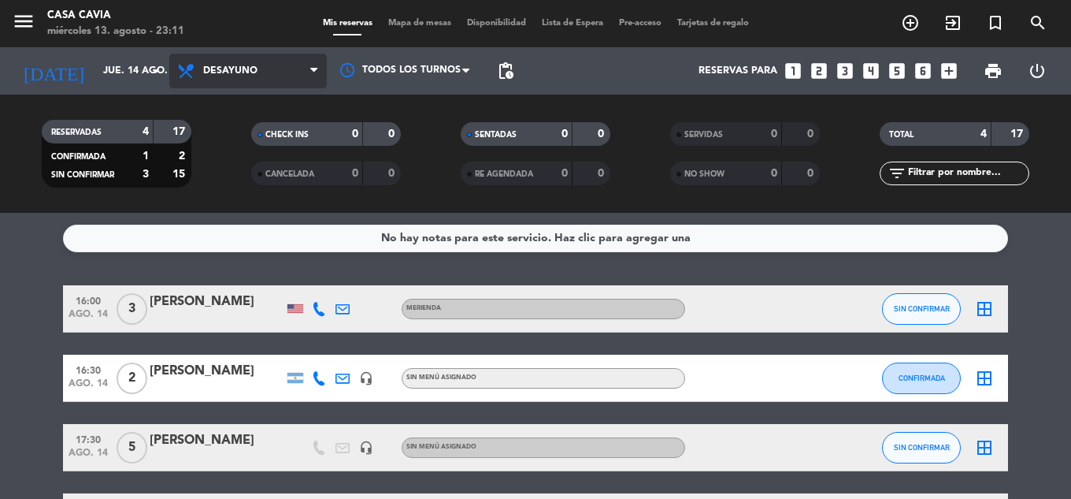
click at [248, 65] on span "Desayuno" at bounding box center [230, 70] width 54 height 11
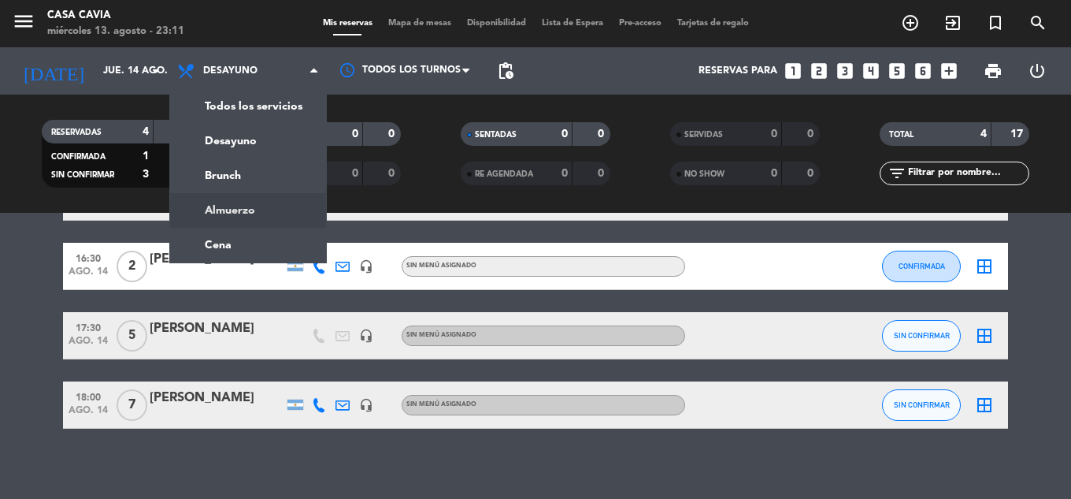
scroll to position [121, 0]
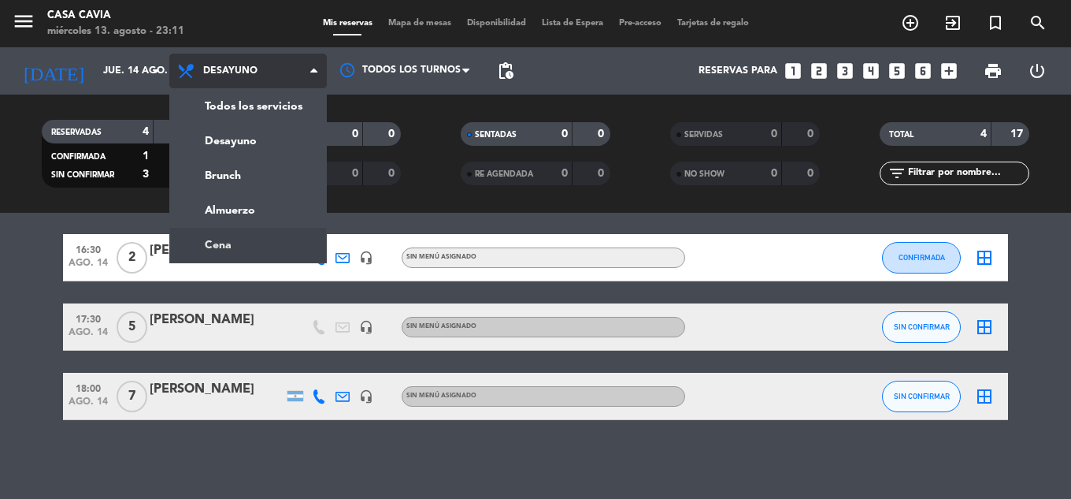
click at [258, 236] on ng-component "menu Casa Cavia [DATE] 13. agosto - 23:11 Mis reservas Mapa de mesas Disponibil…" at bounding box center [535, 249] width 1071 height 499
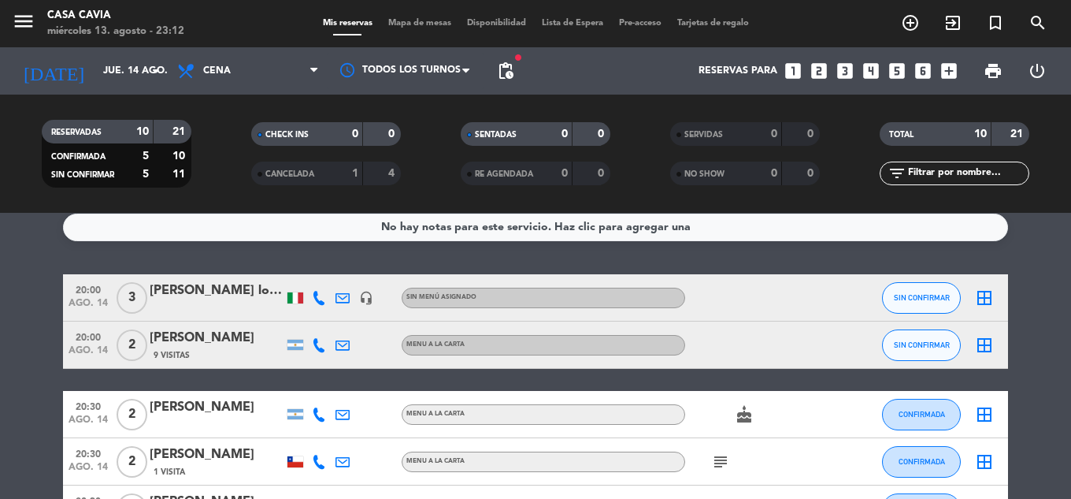
scroll to position [0, 0]
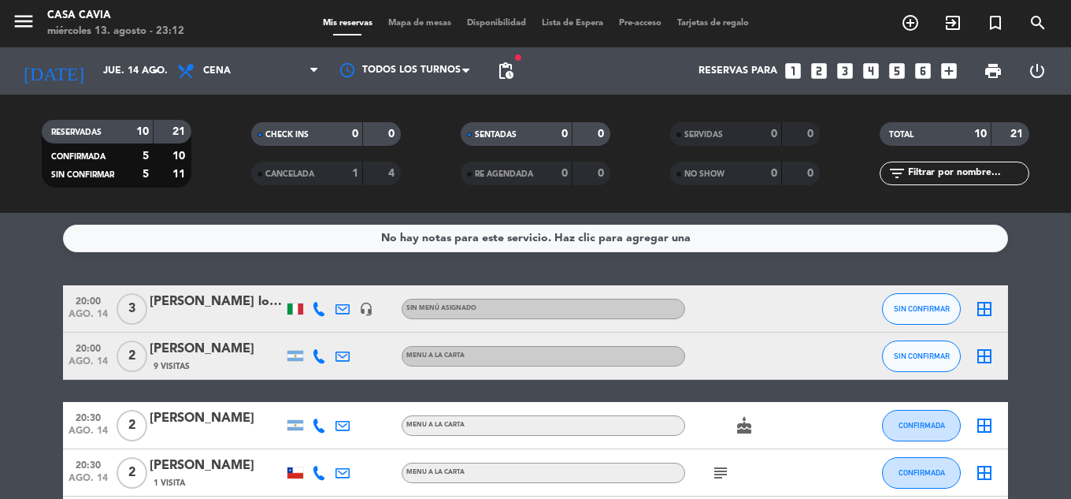
click at [298, 308] on div at bounding box center [295, 308] width 16 height 11
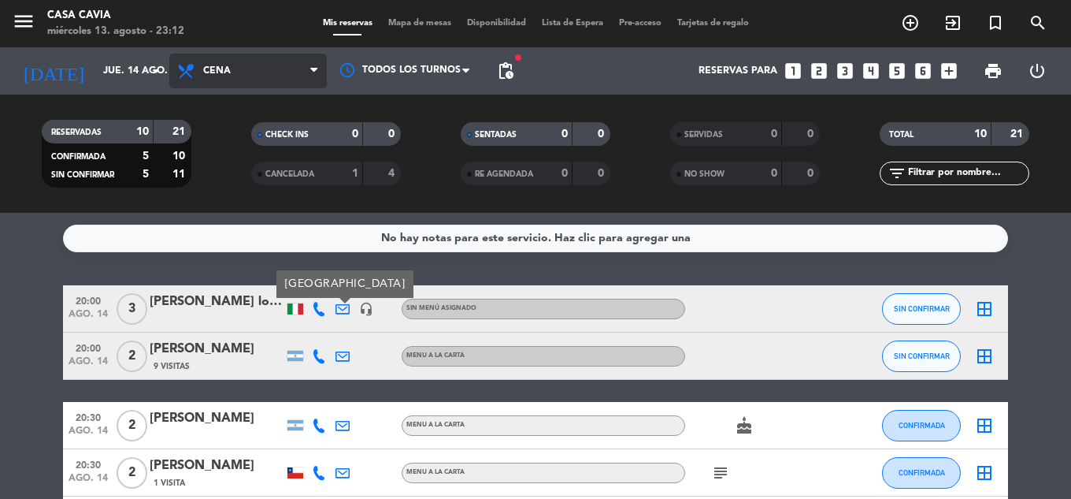
click at [284, 65] on span "Cena" at bounding box center [248, 71] width 158 height 35
click at [261, 87] on span "Cena" at bounding box center [248, 71] width 158 height 35
click at [272, 251] on ng-component "menu Casa Cavia [DATE] 13. agosto - 23:12 Mis reservas Mapa de mesas Disponibil…" at bounding box center [535, 249] width 1071 height 499
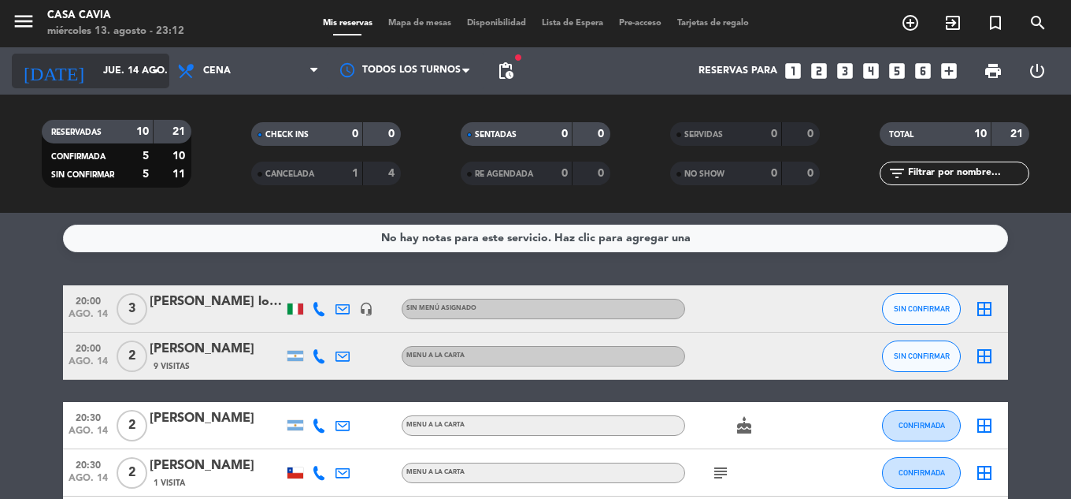
click at [99, 72] on input "jue. 14 ago." at bounding box center [161, 70] width 133 height 27
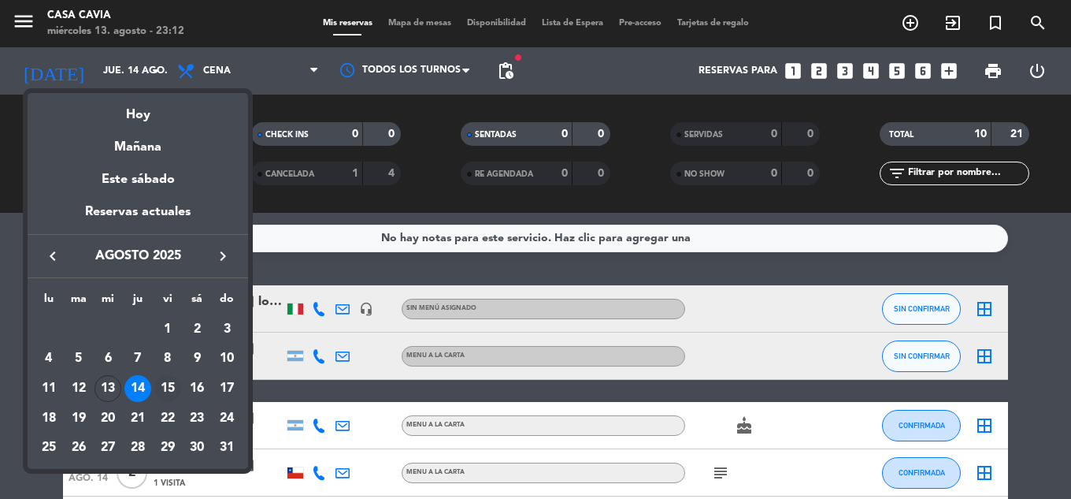
click at [167, 380] on div "15" at bounding box center [167, 388] width 27 height 27
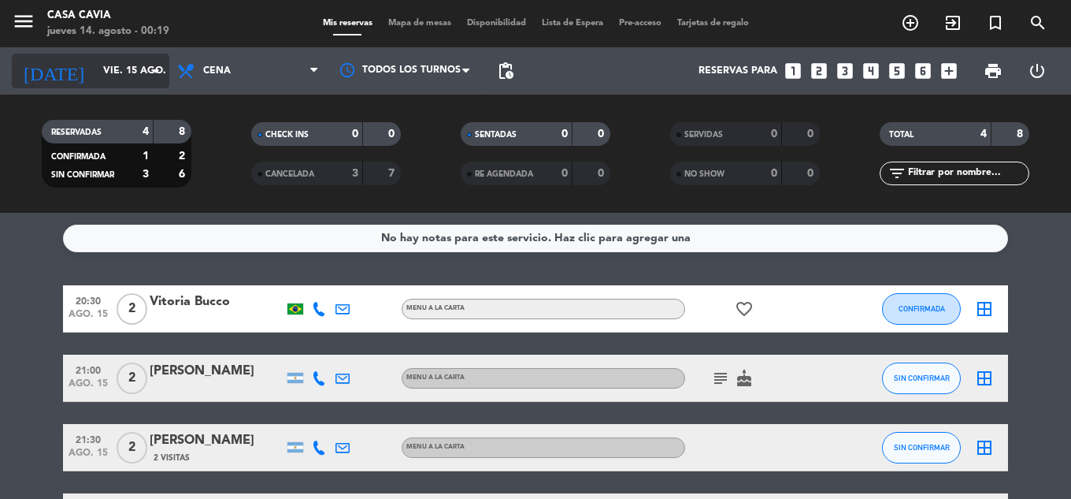
click at [125, 56] on div "[DATE] [DATE] arrow_drop_down" at bounding box center [91, 71] width 158 height 35
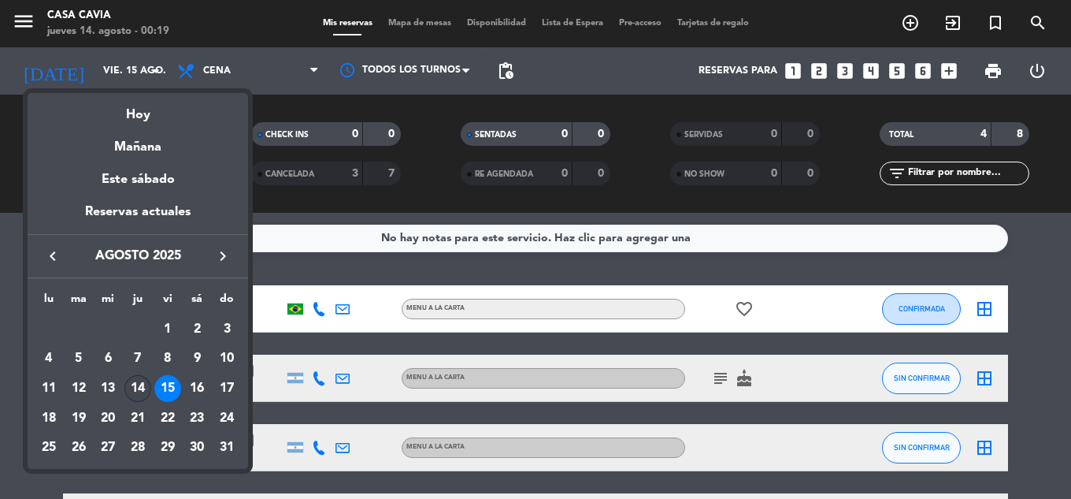
click at [149, 389] on div "14" at bounding box center [137, 388] width 27 height 27
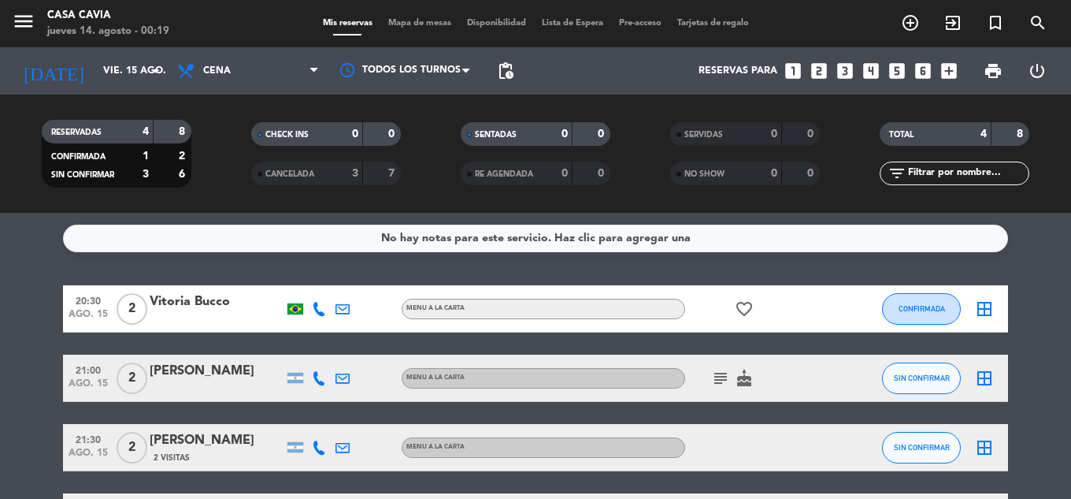
type input "jue. 14 ago."
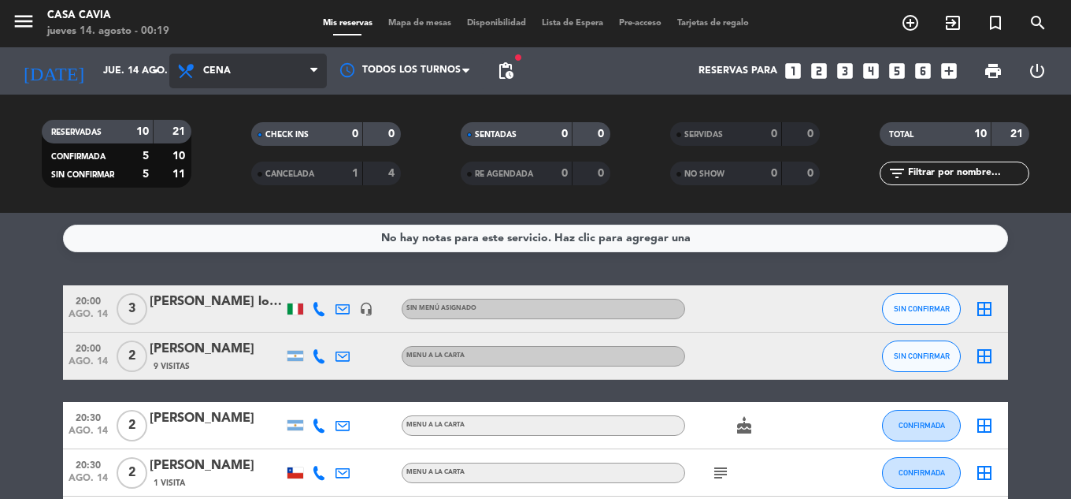
click at [276, 83] on span "Cena" at bounding box center [248, 71] width 158 height 35
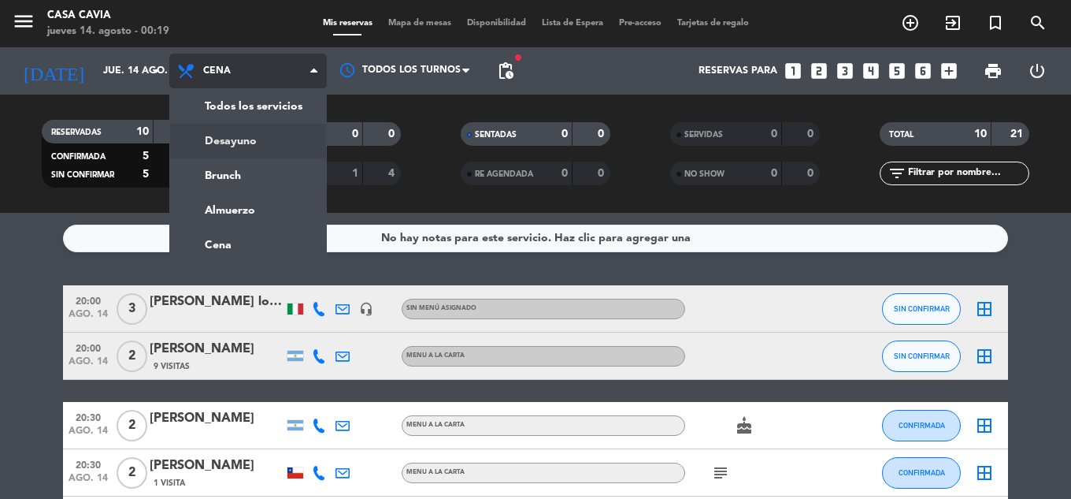
click at [276, 150] on div "menu Casa Cavia [DATE] 14. agosto - 00:19 Mis reservas Mapa de mesas Disponibil…" at bounding box center [535, 106] width 1071 height 213
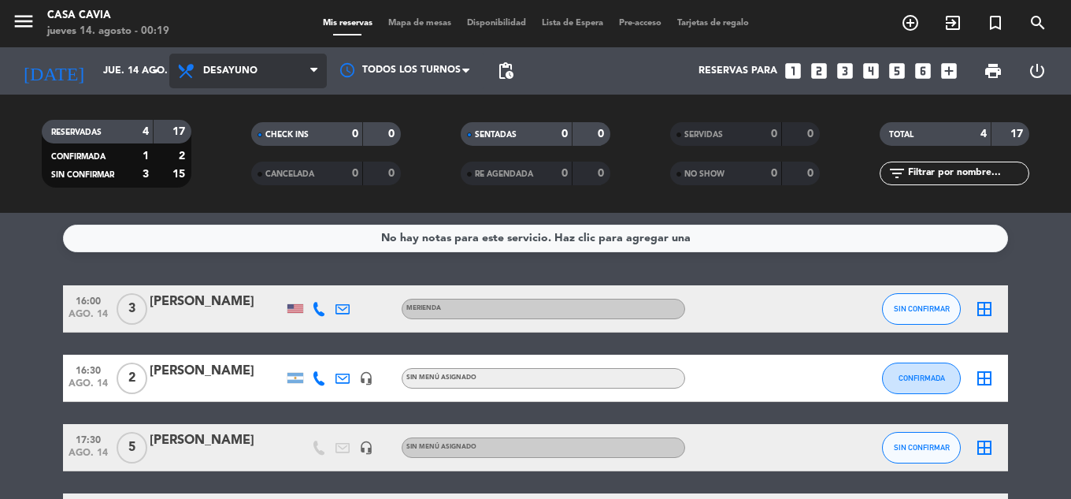
click at [264, 77] on span "Desayuno" at bounding box center [248, 71] width 158 height 35
click at [249, 202] on div "menu Casa Cavia [DATE] 14. agosto - 00:19 Mis reservas Mapa de mesas Disponibil…" at bounding box center [535, 106] width 1071 height 213
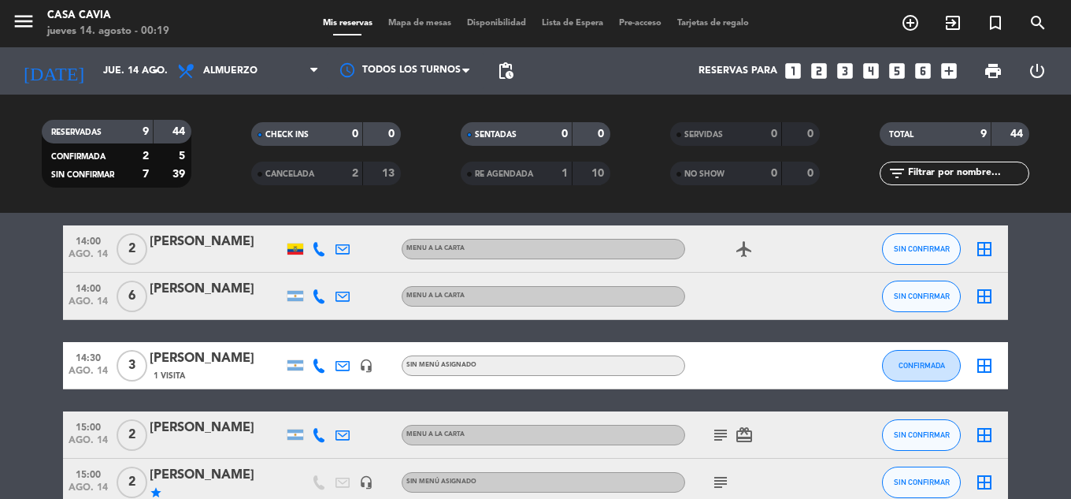
scroll to position [401, 0]
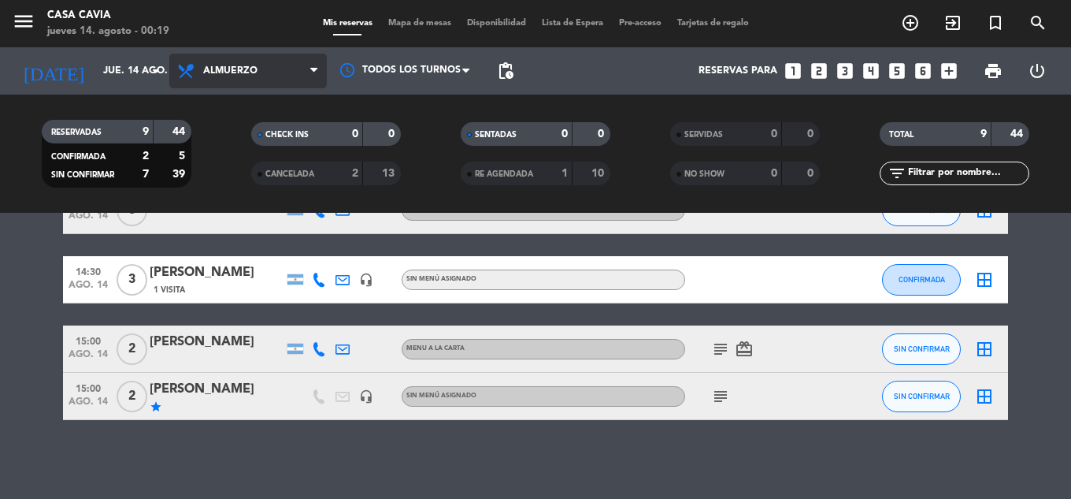
click at [239, 69] on span "Almuerzo" at bounding box center [230, 70] width 54 height 11
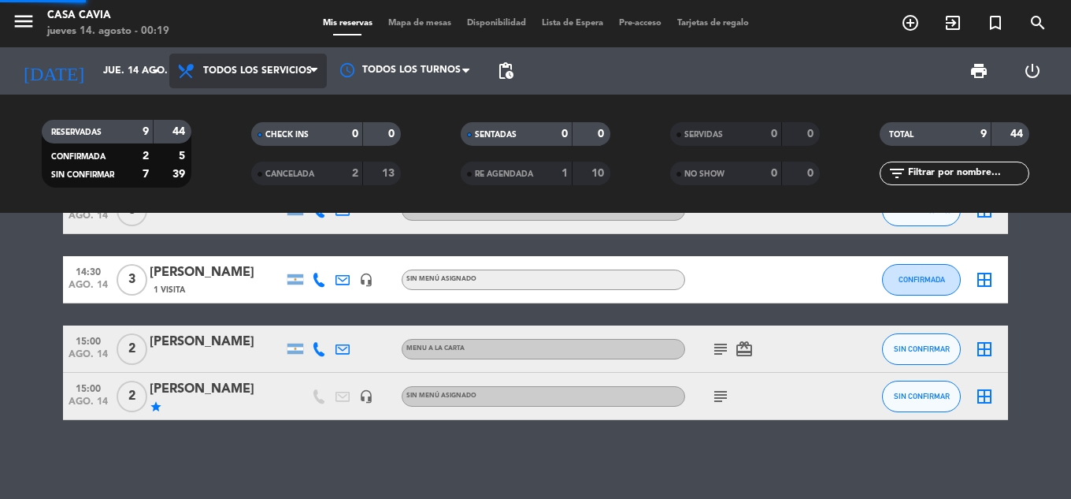
click at [246, 97] on div "menu Casa Cavia [DATE] 14. agosto - 00:19 Mis reservas Mapa de mesas Disponibil…" at bounding box center [535, 106] width 1071 height 213
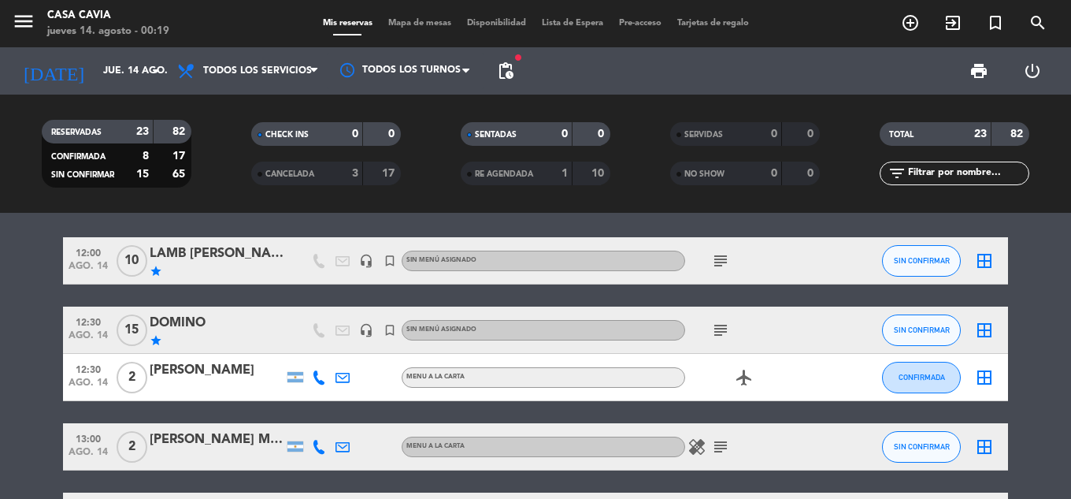
scroll to position [0, 0]
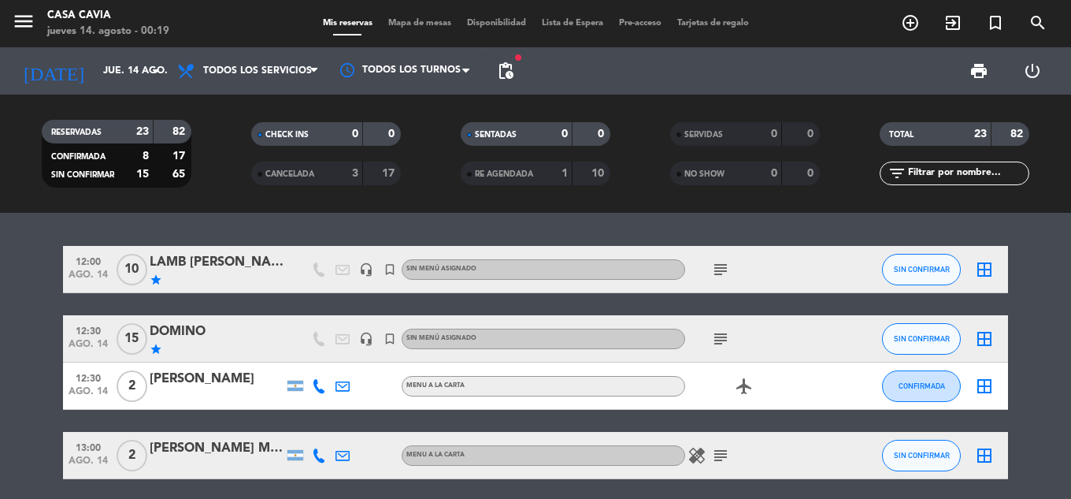
click at [83, 239] on div "12:00 [DATE] LAMB [PERSON_NAME] star headset_mic turned_in_not Sin menú asignad…" at bounding box center [535, 356] width 1071 height 286
